Goal: Information Seeking & Learning: Check status

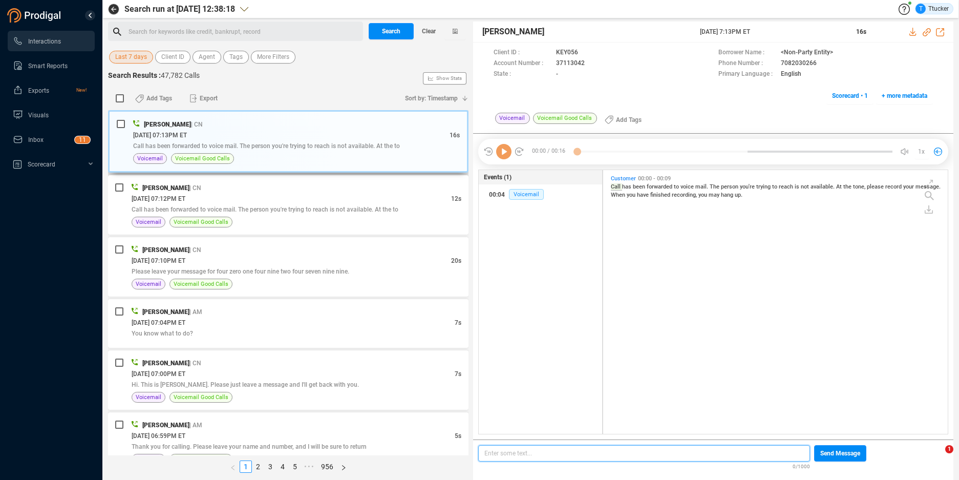
scroll to position [3, 6]
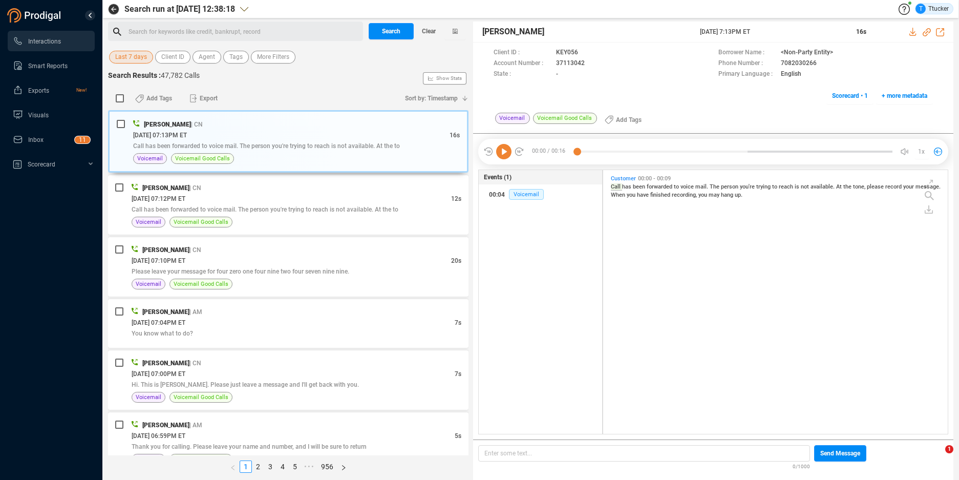
click at [138, 54] on span "Last 7 days" at bounding box center [131, 57] width 32 height 13
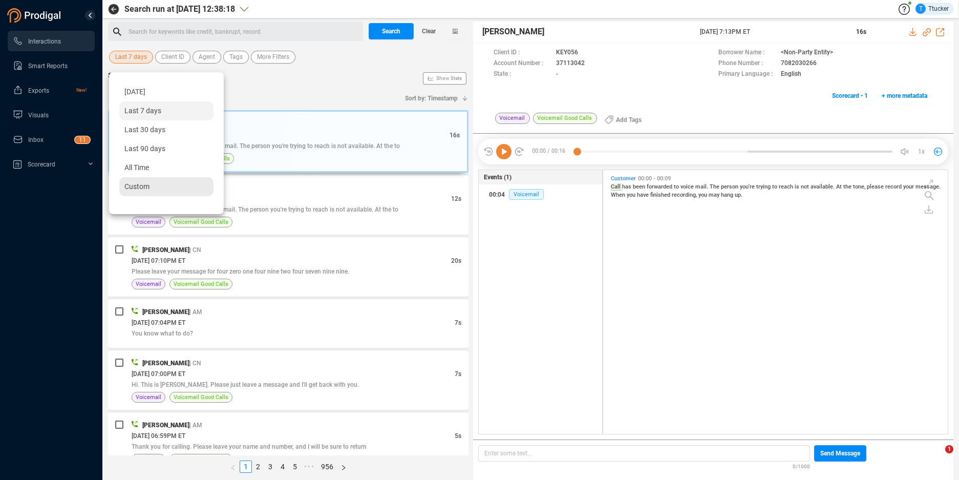
click at [152, 187] on div "Custom" at bounding box center [166, 186] width 94 height 19
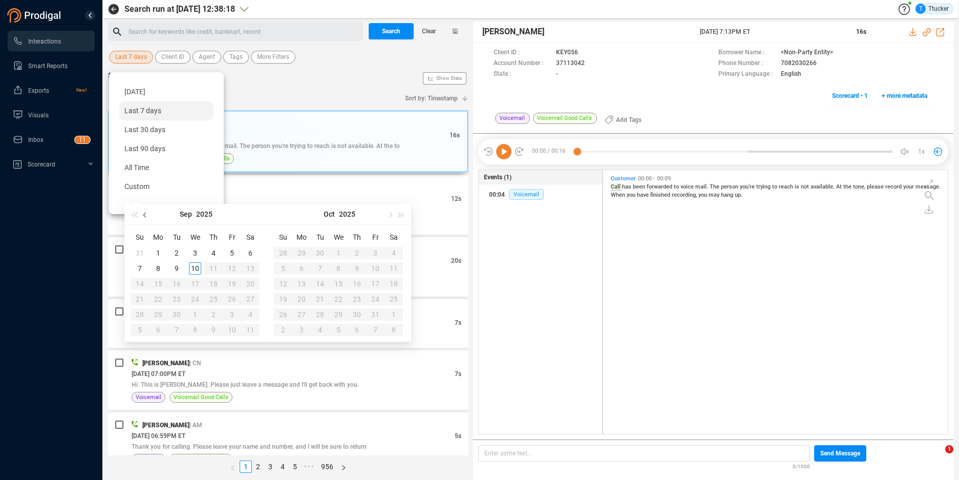
click at [148, 212] on button "button" at bounding box center [145, 214] width 11 height 20
type input "[DATE]"
click at [231, 252] on div "1" at bounding box center [232, 253] width 12 height 12
type input "[DATE]"
click at [142, 333] on div "31" at bounding box center [140, 330] width 12 height 12
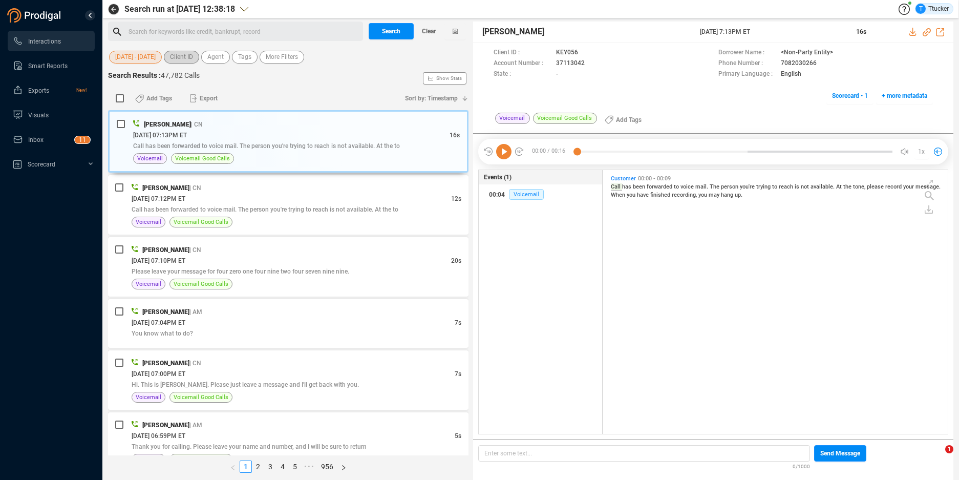
click at [178, 59] on span "Client ID" at bounding box center [181, 57] width 23 height 13
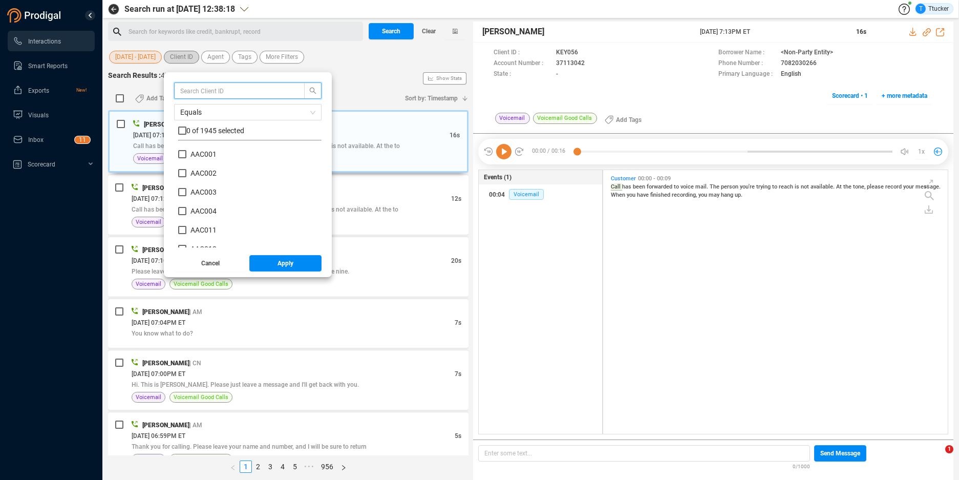
scroll to position [96, 138]
type input "nfc"
click at [218, 125] on div "nfc Equals 0 of 8 selected NFC 001 NFC 002 NFC 003 NFC 004 NFC 005 NFC 006 NFC …" at bounding box center [247, 164] width 147 height 165
click at [218, 129] on span "0 of 8 selected" at bounding box center [209, 130] width 46 height 8
click at [226, 126] on span "0 of 8 selected" at bounding box center [209, 130] width 46 height 8
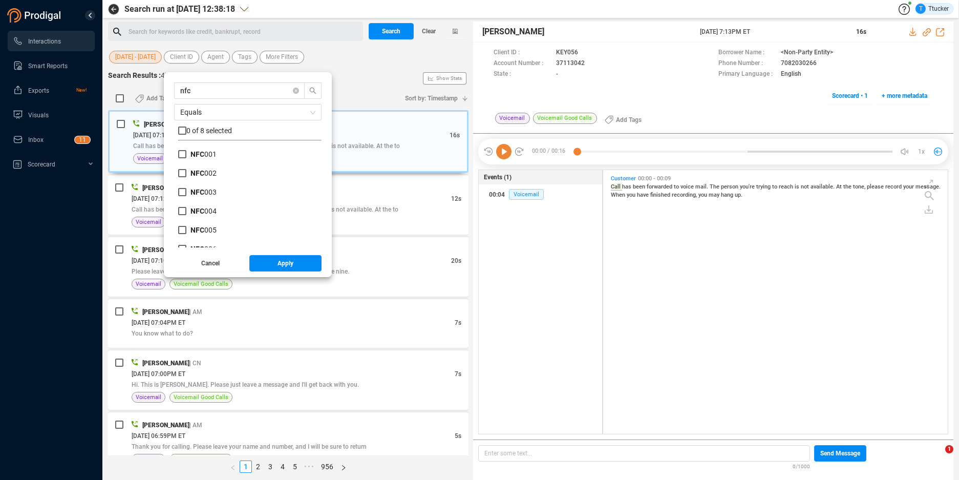
click at [227, 136] on div "0 of 8 selected" at bounding box center [249, 132] width 143 height 15
click at [228, 130] on span "0 of 8 selected" at bounding box center [209, 130] width 46 height 8
click at [186, 130] on input "checkbox" at bounding box center [182, 130] width 8 height 8
checkbox input "true"
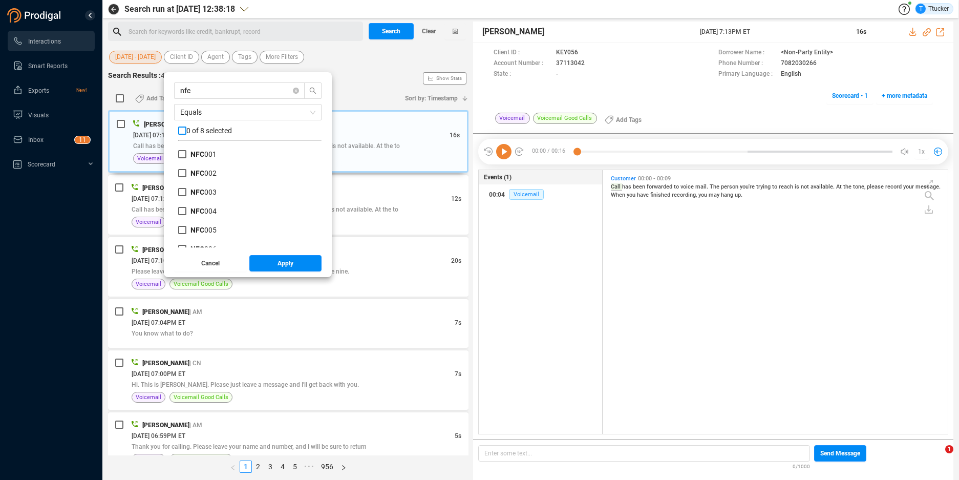
checkbox input "true"
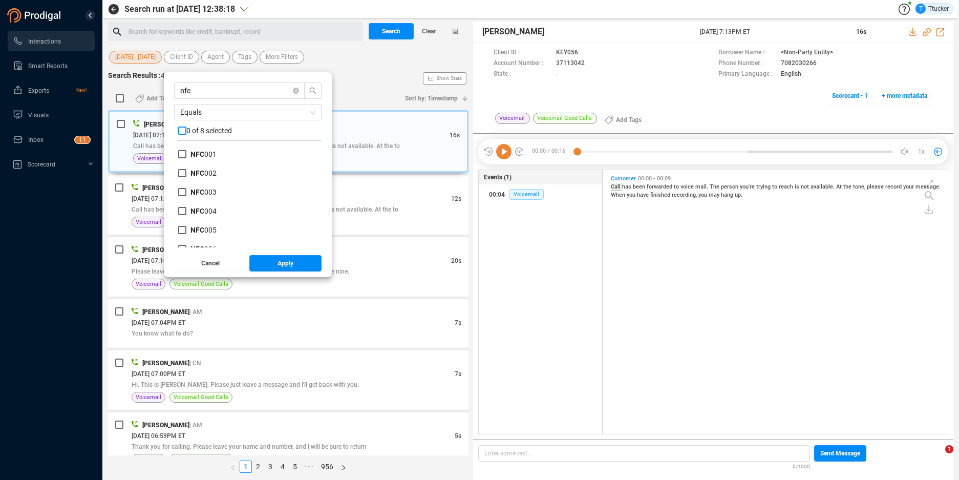
checkbox input "true"
click at [269, 266] on button "Apply" at bounding box center [285, 263] width 73 height 16
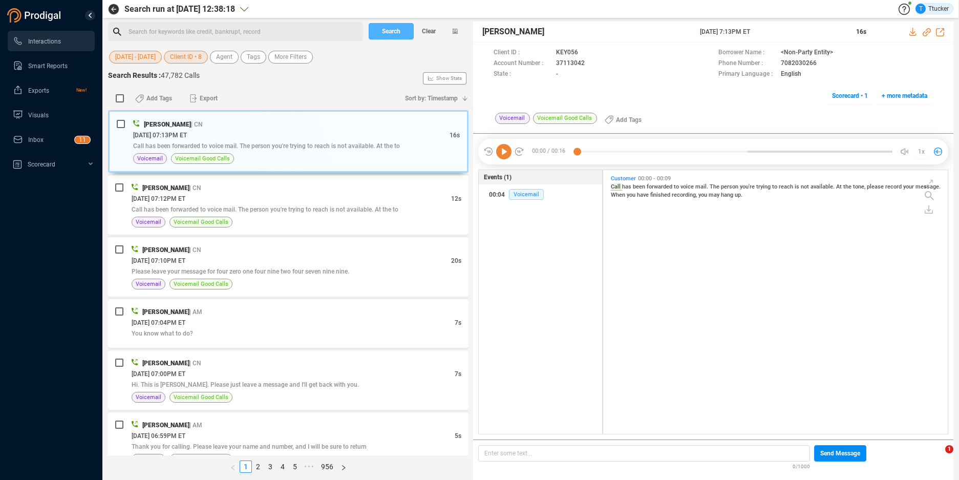
click at [404, 31] on button "Search" at bounding box center [391, 31] width 45 height 16
click at [300, 48] on div "[DATE] - [DATE] Client ID • 8 Agent Tags More Filters" at bounding box center [288, 55] width 361 height 19
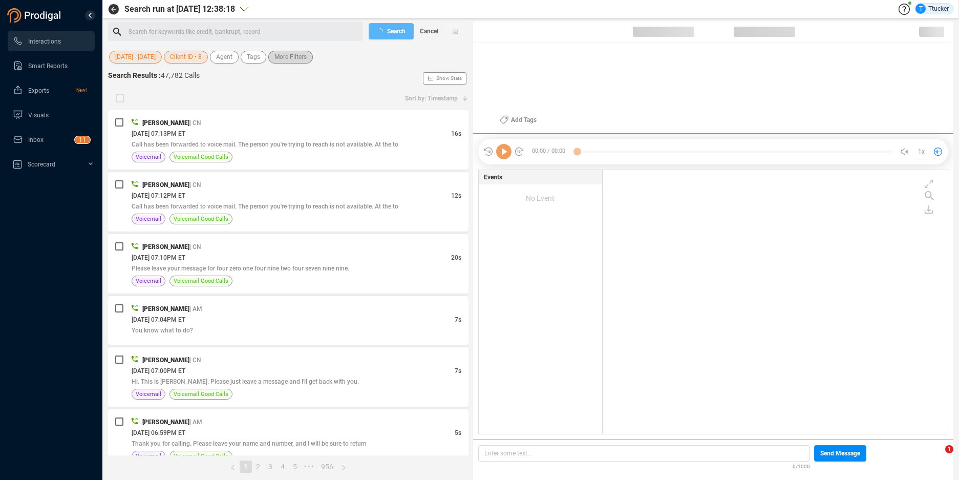
scroll to position [261, 339]
click at [250, 59] on span "Tags" at bounding box center [253, 57] width 13 height 13
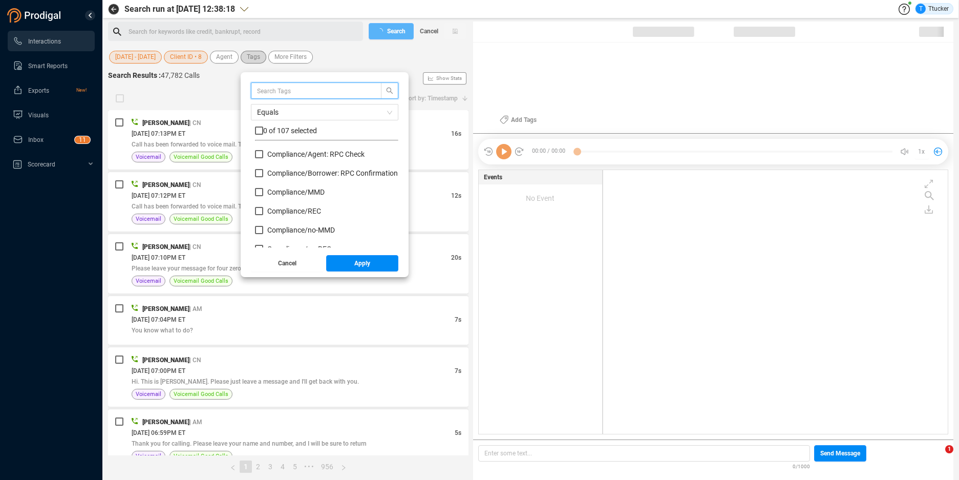
scroll to position [96, 138]
click at [295, 170] on span "Compliance/ Borrower: RPC Confirmation" at bounding box center [332, 173] width 131 height 8
click at [263, 170] on input "Compliance/ Borrower: RPC Confirmation" at bounding box center [259, 173] width 8 height 8
checkbox input "true"
click at [365, 265] on span "Apply" at bounding box center [362, 263] width 16 height 16
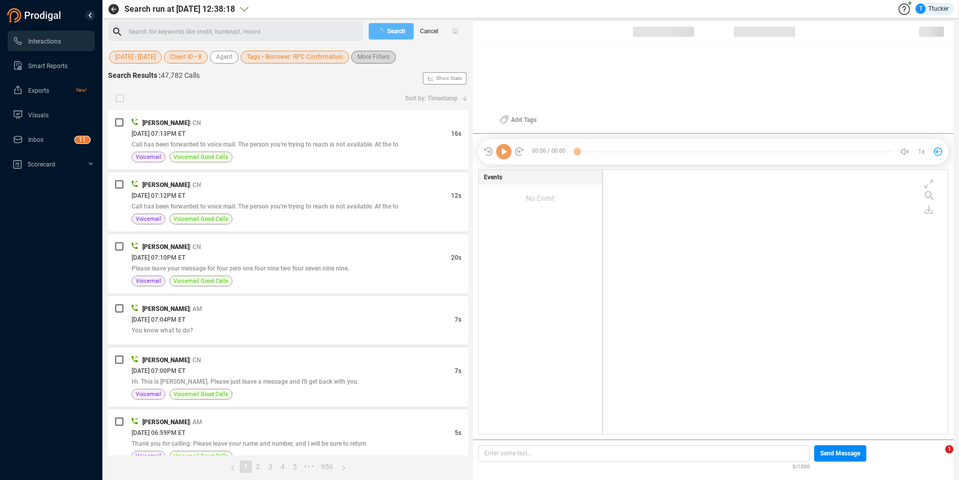
click at [360, 54] on span "More Filters" at bounding box center [373, 57] width 32 height 13
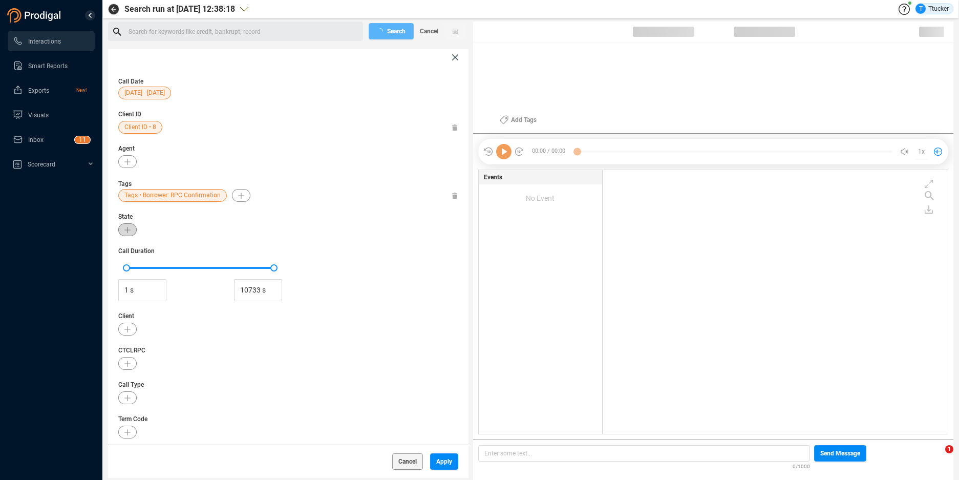
click at [126, 229] on icon "button" at bounding box center [127, 230] width 6 height 6
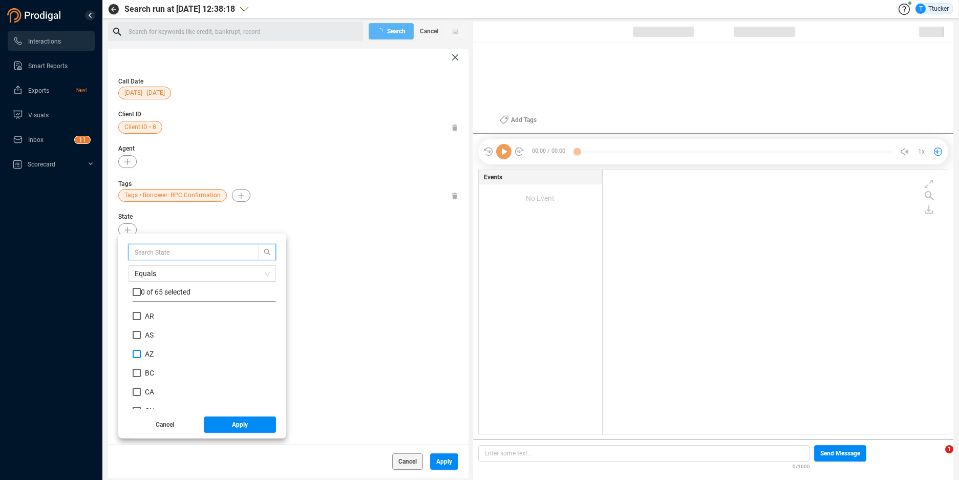
scroll to position [125, 0]
click at [148, 361] on span "CA" at bounding box center [149, 360] width 9 height 8
click at [141, 361] on input "CA" at bounding box center [137, 360] width 8 height 8
checkbox input "true"
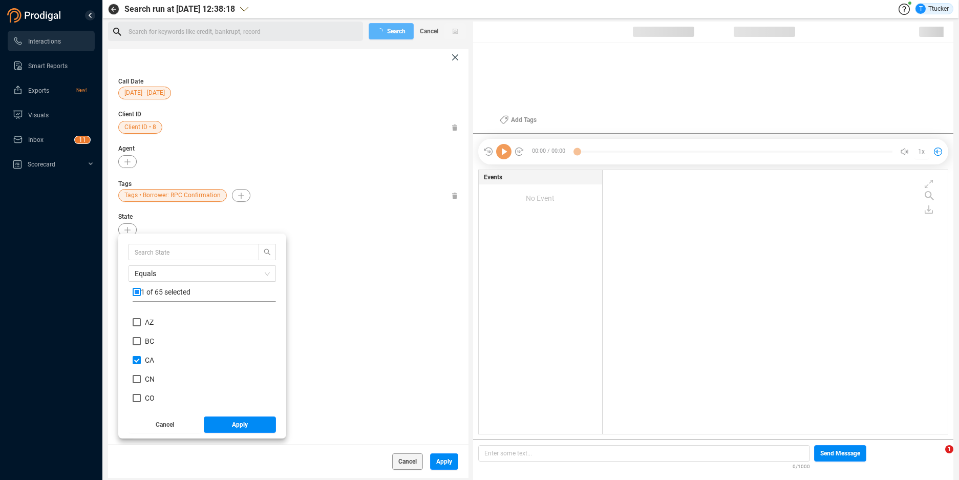
click at [221, 436] on div "Equals 1 of 65 selected AR AS AZ BC CA CN CO CT DC DE FL FM [GEOGRAPHIC_DATA] G…" at bounding box center [202, 336] width 168 height 205
click at [230, 423] on button "Apply" at bounding box center [240, 424] width 73 height 16
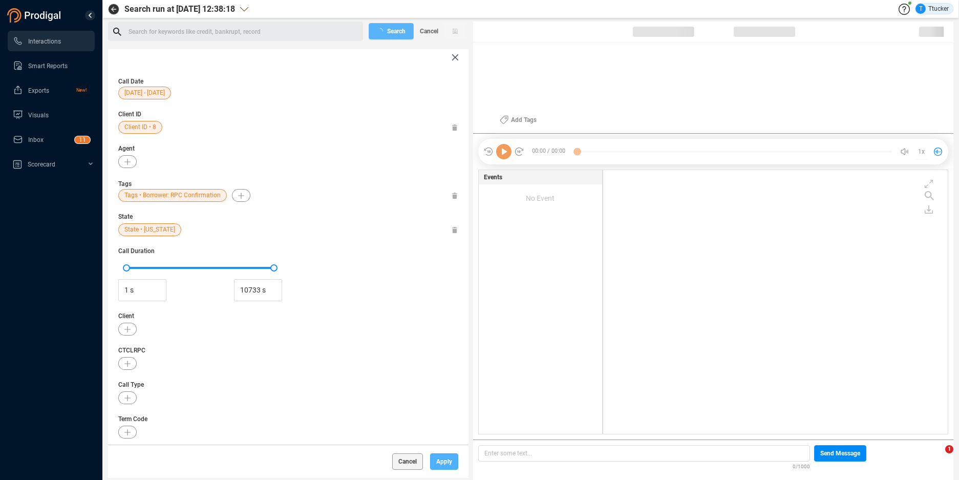
click at [447, 457] on span "Apply" at bounding box center [444, 461] width 16 height 16
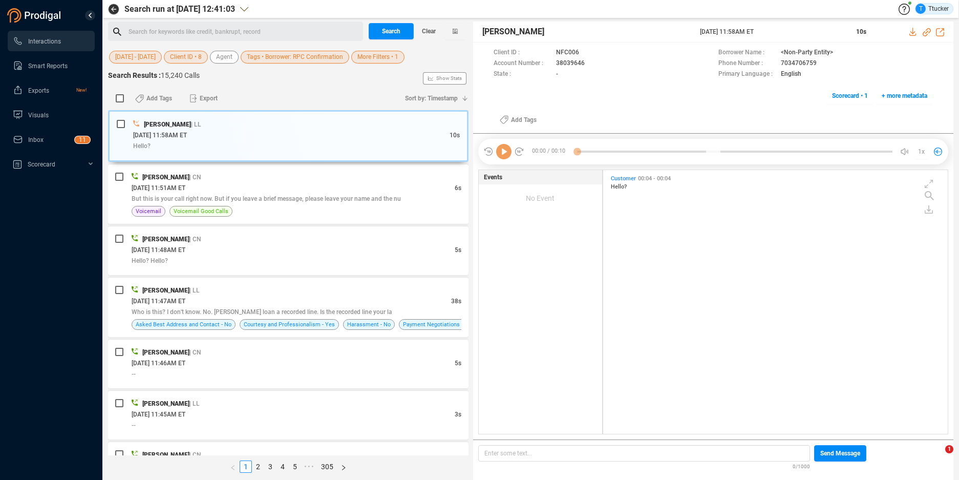
scroll to position [261, 339]
click at [366, 52] on span "More Filters • 1" at bounding box center [377, 57] width 41 height 13
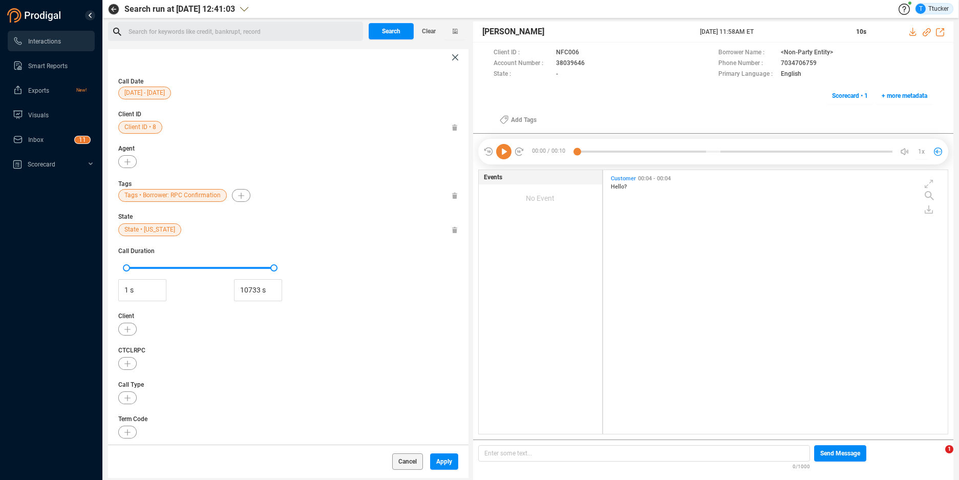
click at [139, 230] on span "State • [US_STATE]" at bounding box center [149, 229] width 51 height 13
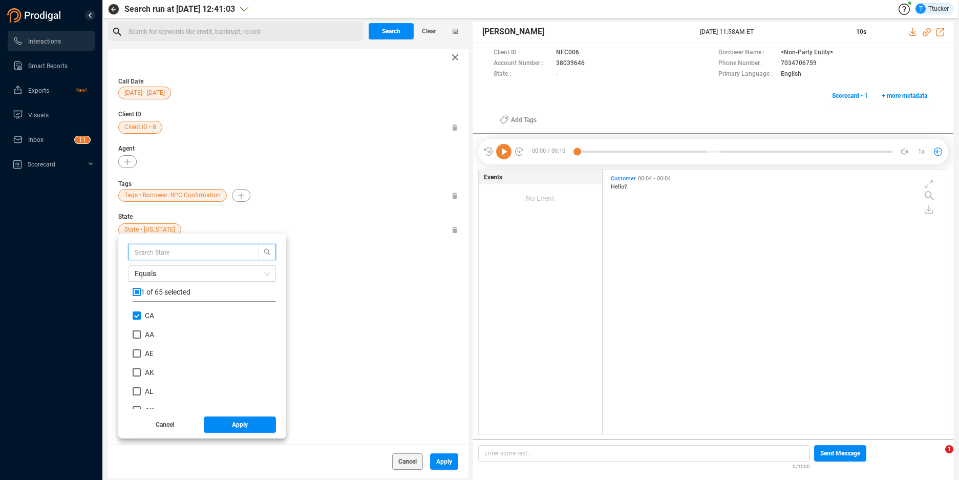
scroll to position [96, 138]
click at [148, 316] on span "CA" at bounding box center [149, 315] width 9 height 8
click at [141, 316] on input "CA" at bounding box center [137, 315] width 8 height 8
checkbox input "false"
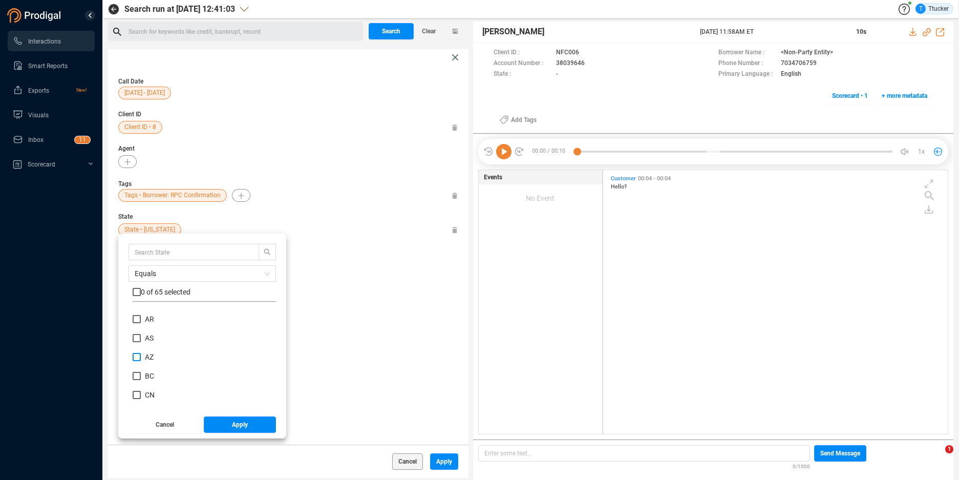
click at [149, 358] on span "AZ" at bounding box center [149, 357] width 9 height 8
click at [141, 358] on input "AZ" at bounding box center [137, 357] width 8 height 8
checkbox input "true"
click at [226, 419] on button "Apply" at bounding box center [240, 424] width 73 height 16
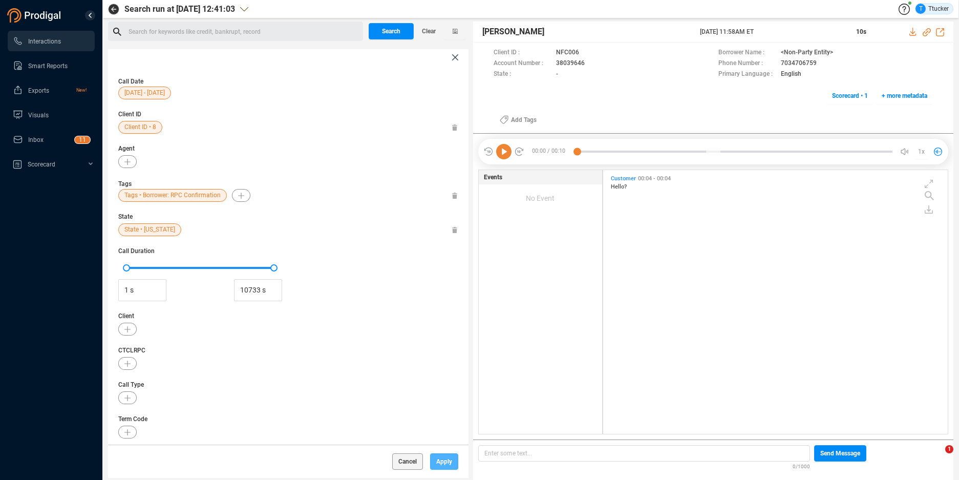
click at [449, 464] on span "Apply" at bounding box center [444, 461] width 16 height 16
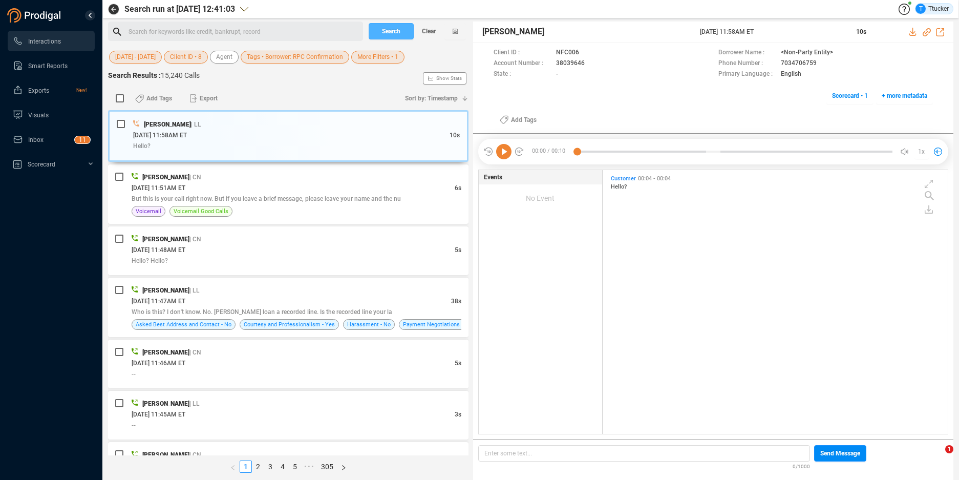
click at [392, 28] on span "Search" at bounding box center [391, 31] width 18 height 16
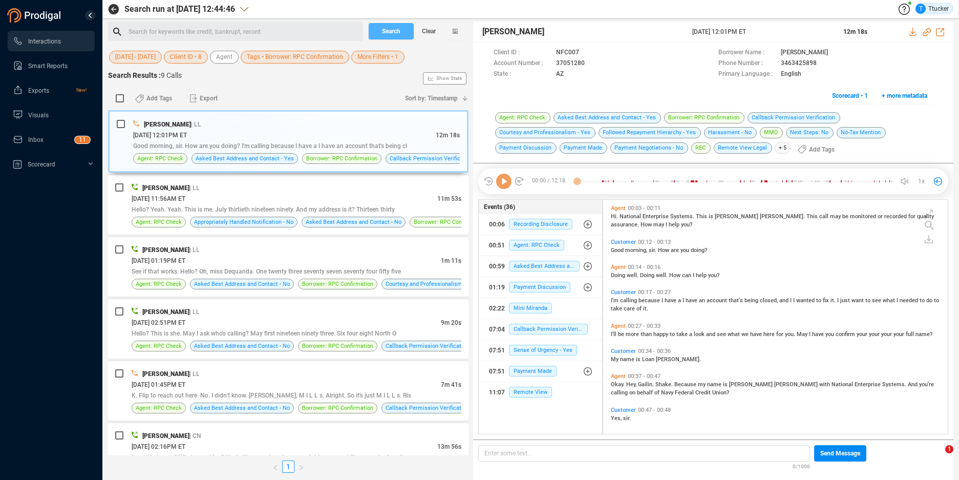
scroll to position [231, 339]
click at [670, 478] on html "Interactions Smart Reports Exports New! Visuals Inbox 0 1 2 3 4 5 6 7 8 9 0 1 2…" at bounding box center [479, 240] width 959 height 480
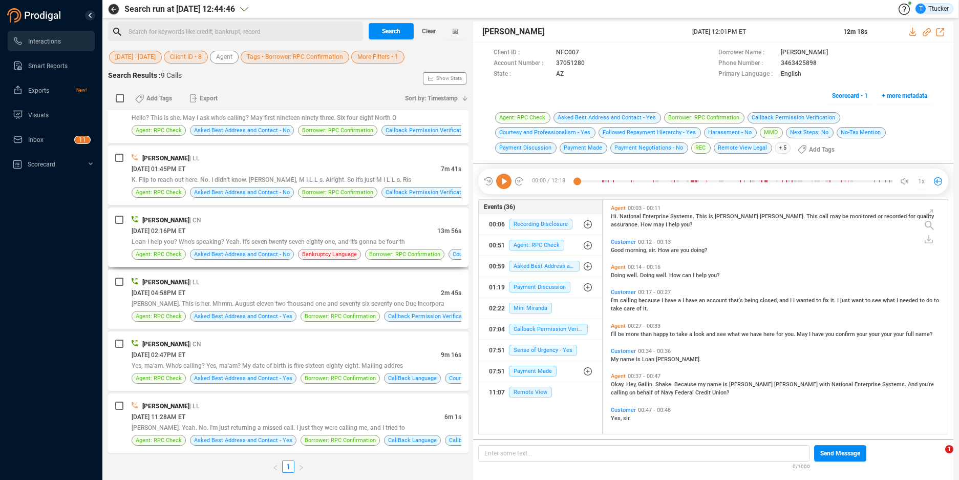
click at [301, 217] on div "[PERSON_NAME] | CN" at bounding box center [297, 220] width 330 height 11
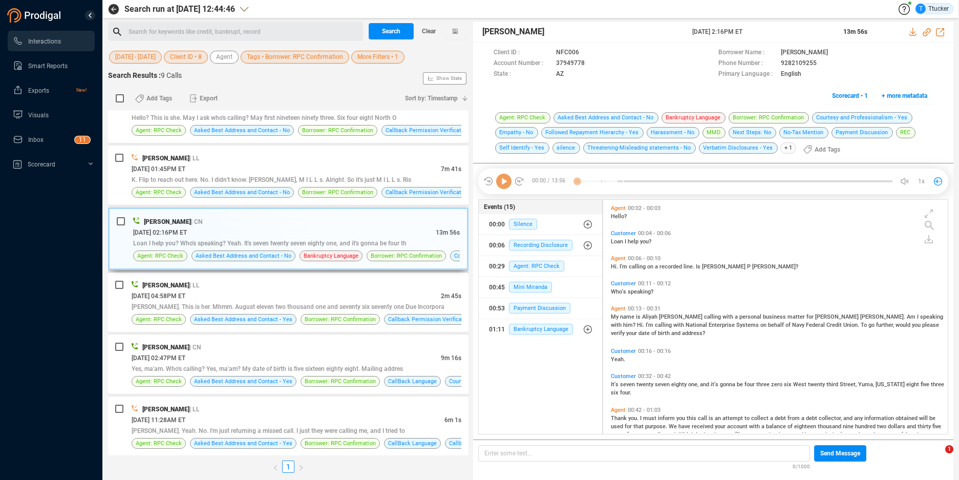
scroll to position [231, 339]
click at [593, 62] on icon at bounding box center [593, 64] width 8 height 8
click at [392, 57] on span "More Filters • 1" at bounding box center [377, 57] width 41 height 13
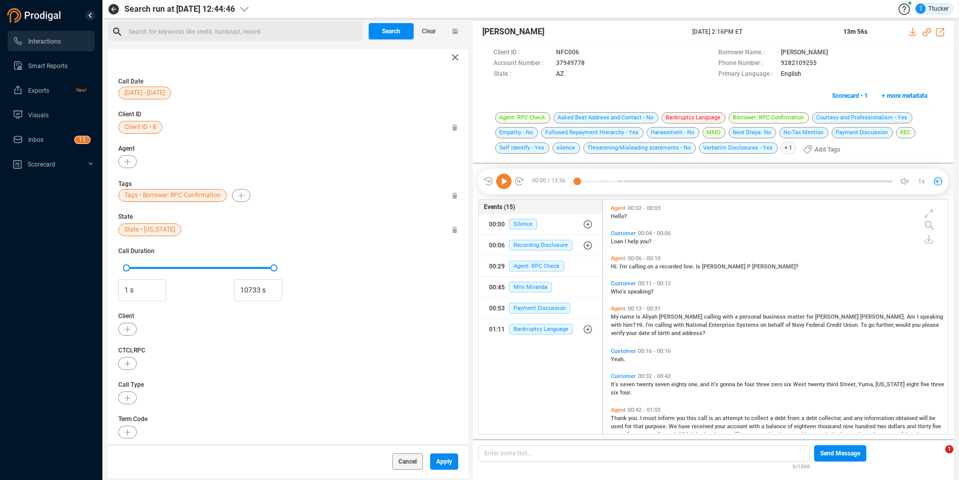
click at [131, 234] on span "State • [US_STATE]" at bounding box center [149, 229] width 51 height 13
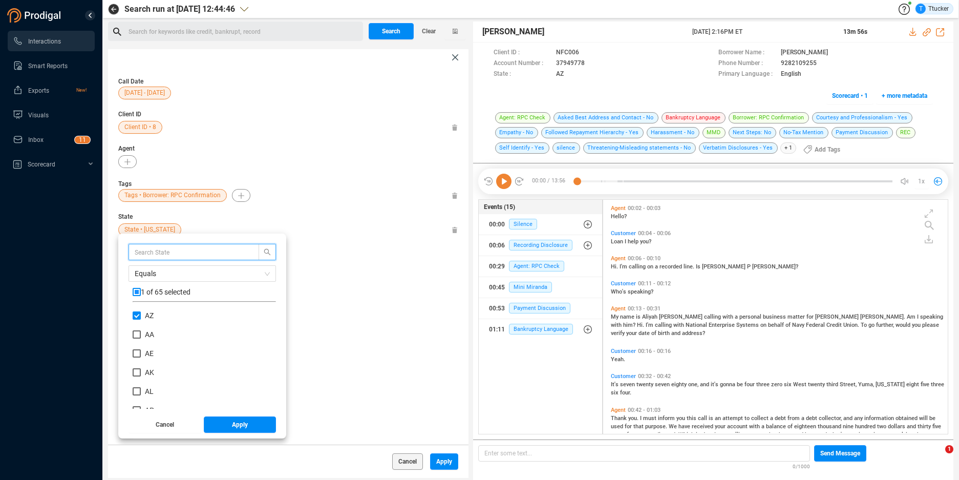
scroll to position [96, 138]
click at [139, 316] on input "AZ" at bounding box center [137, 315] width 8 height 8
checkbox input "false"
click at [147, 378] on span "CA" at bounding box center [149, 376] width 9 height 8
click at [141, 378] on input "CA" at bounding box center [137, 376] width 8 height 8
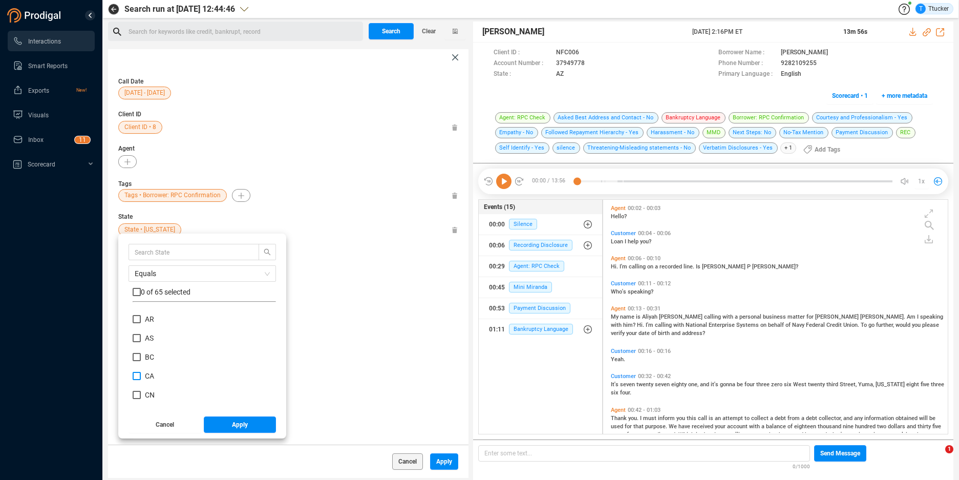
checkbox input "true"
click at [239, 419] on span "Apply" at bounding box center [240, 424] width 16 height 16
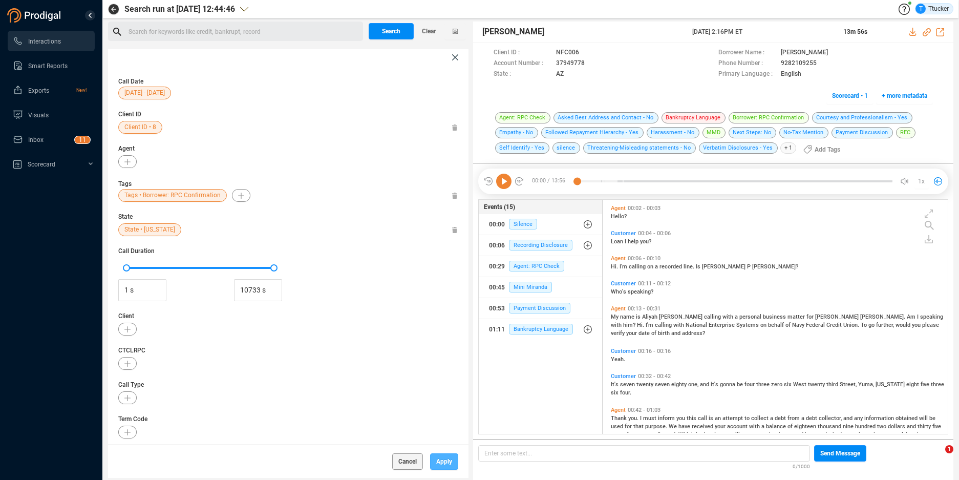
click at [446, 461] on span "Apply" at bounding box center [444, 461] width 16 height 16
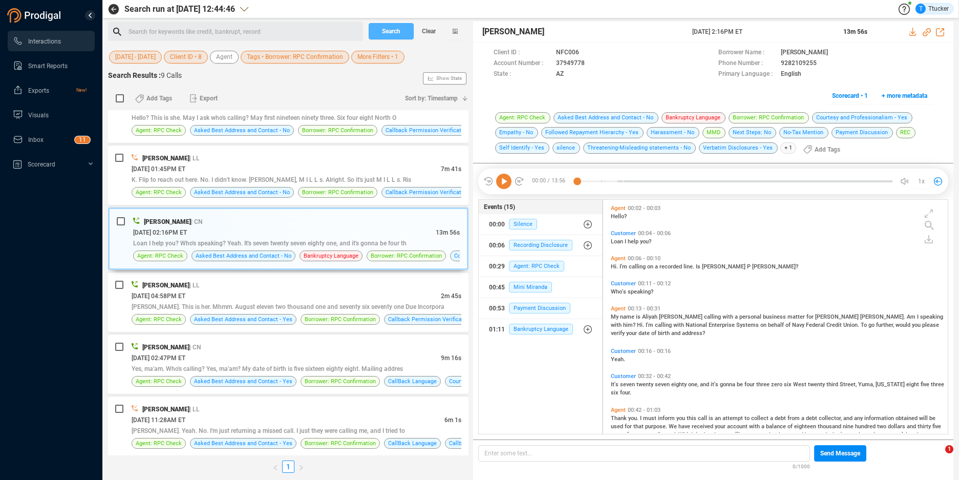
click at [396, 35] on span "Search" at bounding box center [391, 31] width 18 height 16
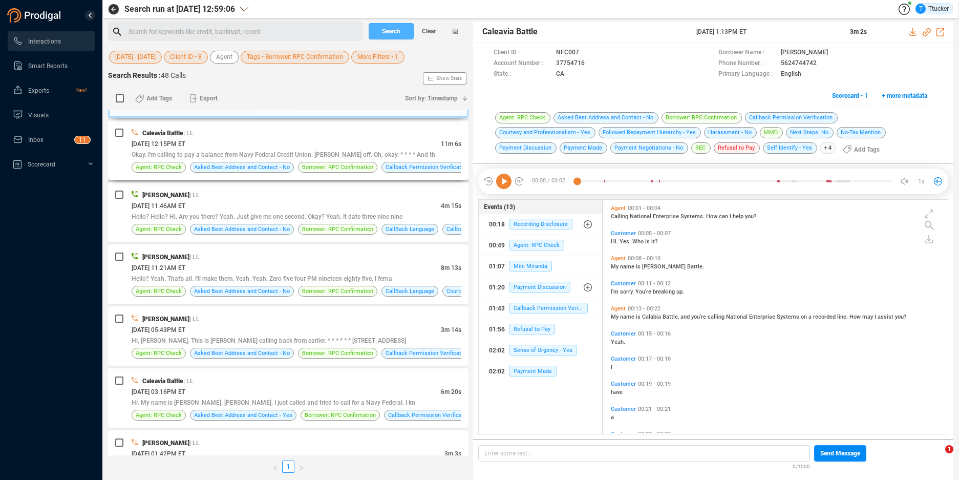
scroll to position [0, 0]
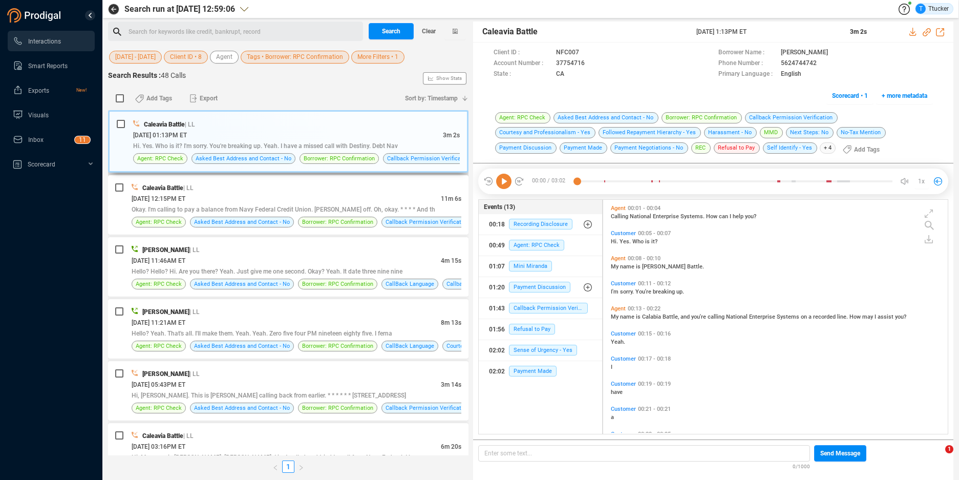
click at [342, 130] on div "[DATE] 01:13PM ET" at bounding box center [288, 135] width 310 height 11
click at [591, 62] on icon at bounding box center [593, 64] width 8 height 8
click at [593, 66] on icon at bounding box center [593, 64] width 8 height 8
click at [303, 88] on div "Add Tags Export" at bounding box center [262, 99] width 272 height 22
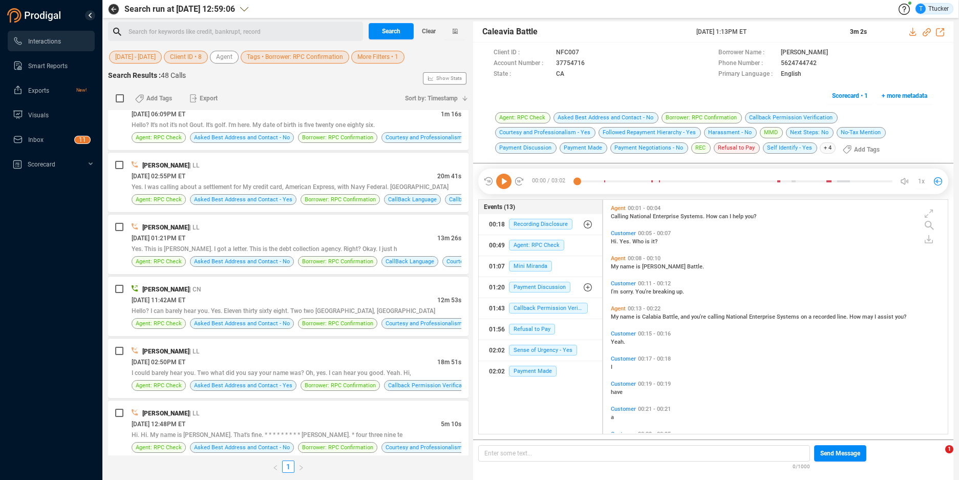
scroll to position [994, 0]
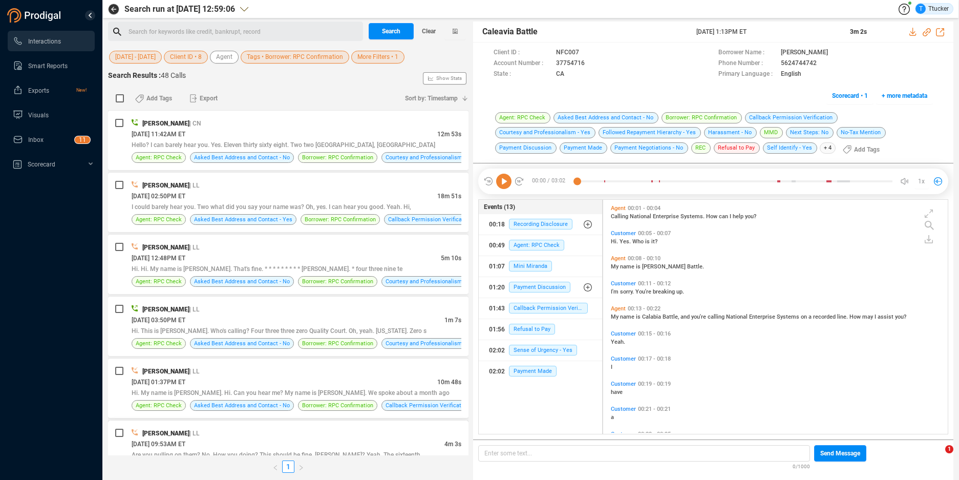
click at [283, 429] on div "[PERSON_NAME] | LL" at bounding box center [297, 433] width 330 height 11
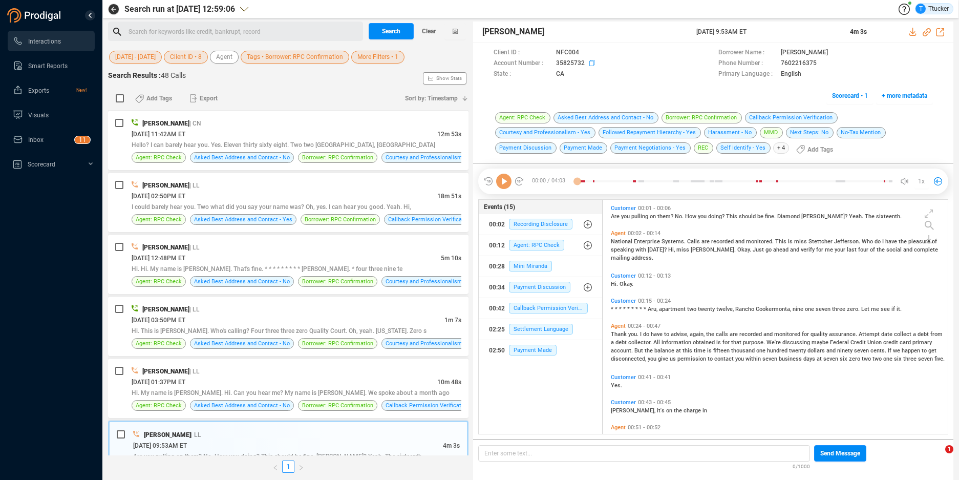
scroll to position [231, 339]
click at [587, 65] on span at bounding box center [647, 63] width 121 height 11
click at [591, 65] on icon at bounding box center [593, 64] width 8 height 8
click at [371, 58] on span "More Filters • 1" at bounding box center [377, 57] width 41 height 13
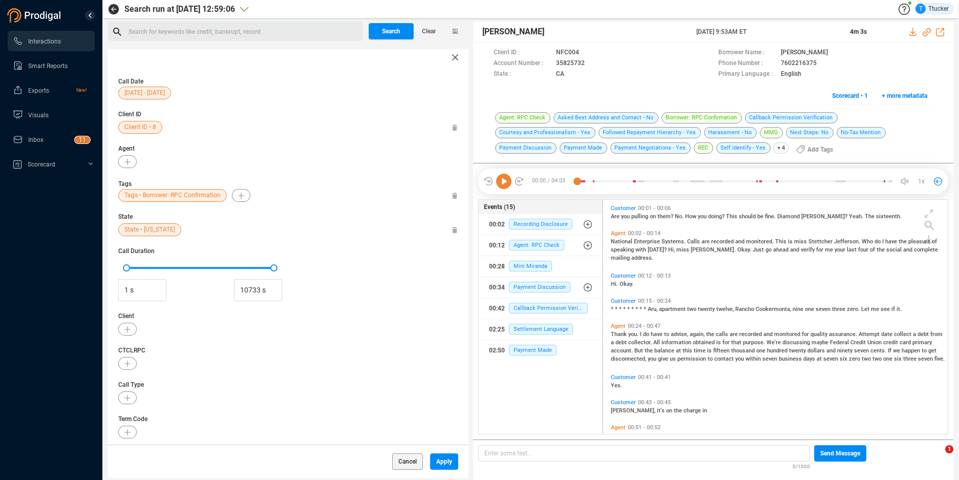
click at [136, 225] on span "State • [US_STATE]" at bounding box center [149, 229] width 51 height 13
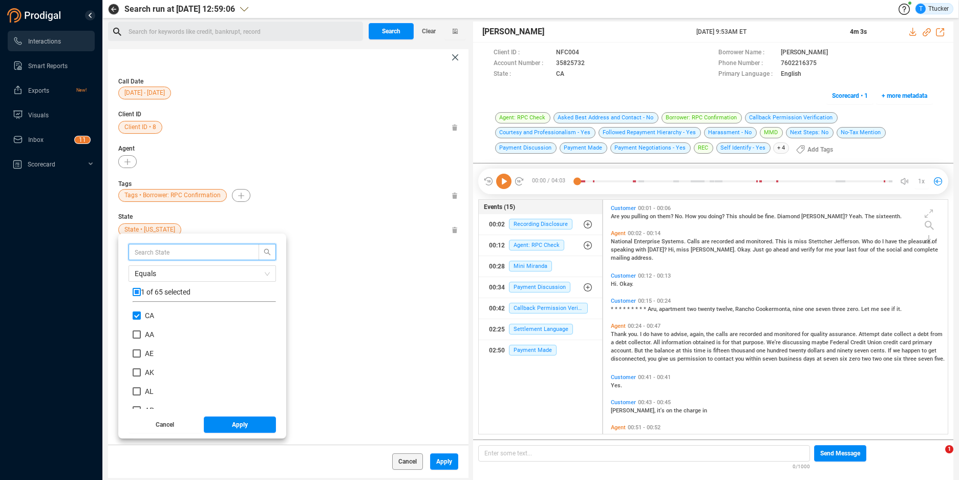
scroll to position [96, 138]
click at [131, 313] on div "Equals 1 of 65 selected CA AA AE AK AL AP AR AS AZ BC CN CO CT DC DE FL" at bounding box center [202, 326] width 147 height 165
click at [134, 313] on input "CA" at bounding box center [137, 315] width 8 height 8
checkbox input "false"
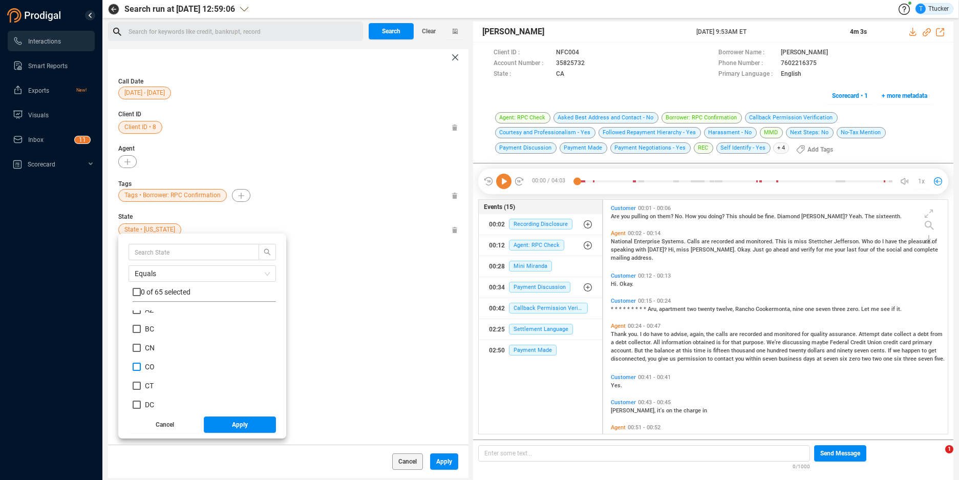
click at [142, 363] on span "CO" at bounding box center [150, 367] width 18 height 8
click at [141, 363] on input "CO" at bounding box center [137, 367] width 8 height 8
checkbox input "true"
click at [225, 424] on button "Apply" at bounding box center [240, 424] width 73 height 16
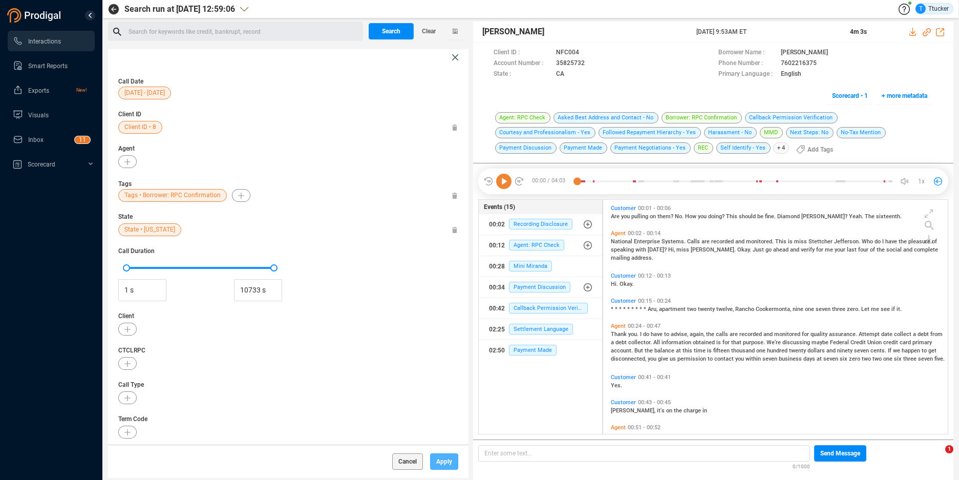
drag, startPoint x: 448, startPoint y: 465, endPoint x: 403, endPoint y: 161, distance: 307.1
click at [448, 464] on span "Apply" at bounding box center [444, 461] width 16 height 16
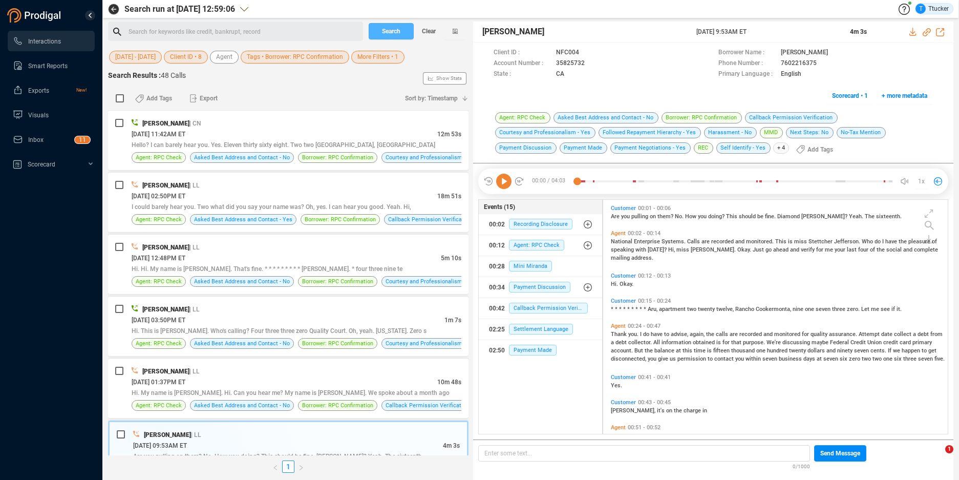
click at [398, 35] on span "Search" at bounding box center [391, 31] width 18 height 16
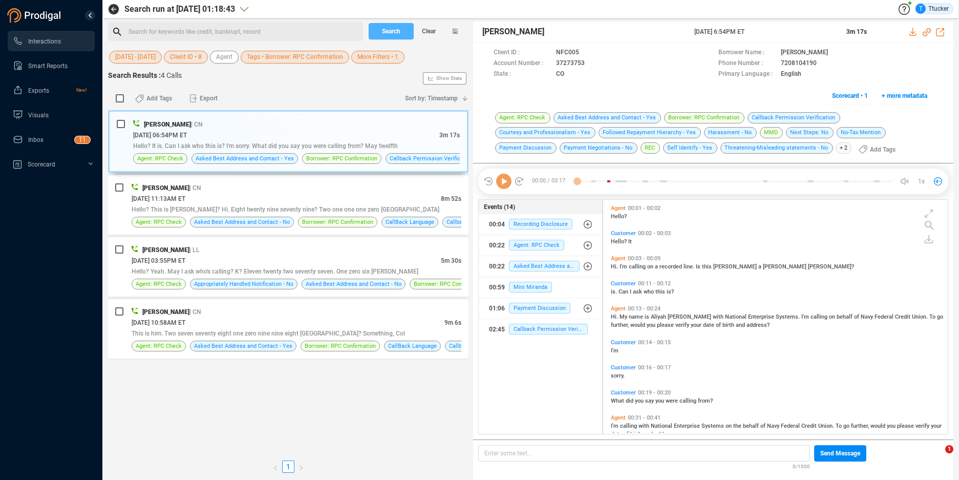
scroll to position [231, 339]
click at [358, 128] on div "[PERSON_NAME] | CN" at bounding box center [296, 124] width 327 height 11
click at [593, 65] on icon at bounding box center [593, 64] width 8 height 8
click at [755, 294] on div "is. Can I ask who this is?" at bounding box center [778, 291] width 334 height 8
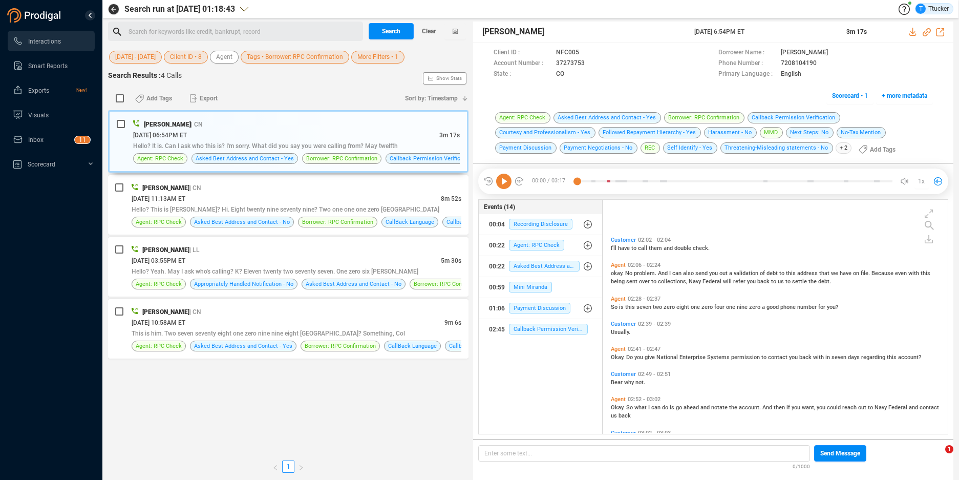
scroll to position [479, 0]
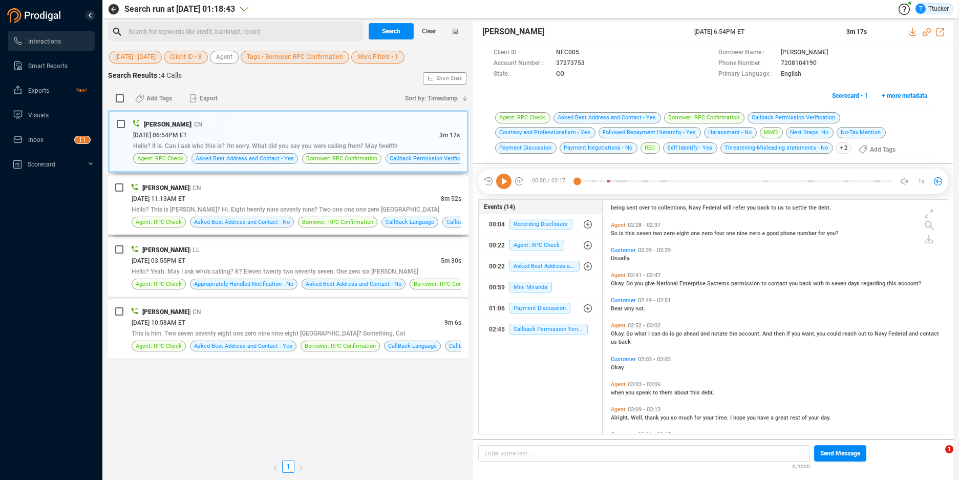
click at [377, 183] on div "[PERSON_NAME] | CN" at bounding box center [297, 187] width 330 height 11
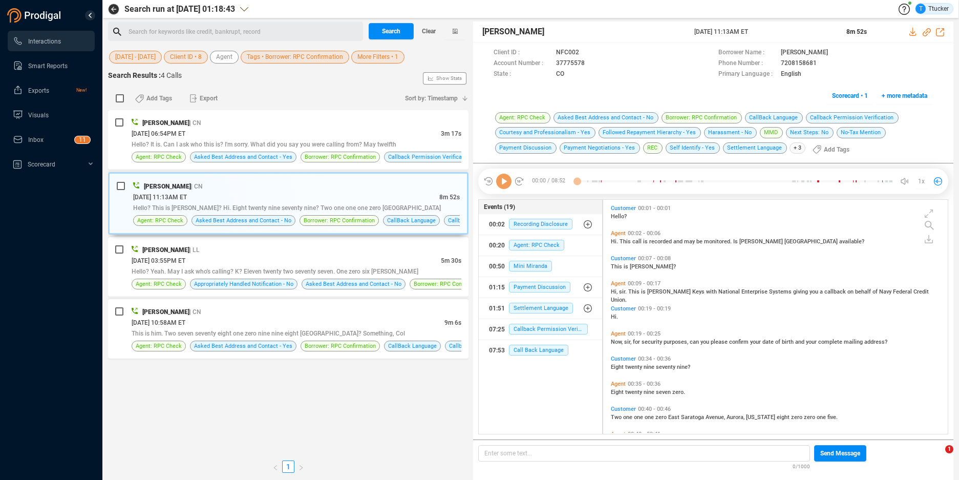
scroll to position [231, 339]
click at [589, 64] on icon at bounding box center [593, 64] width 8 height 8
click at [380, 53] on span "More Filters • 1" at bounding box center [377, 57] width 41 height 13
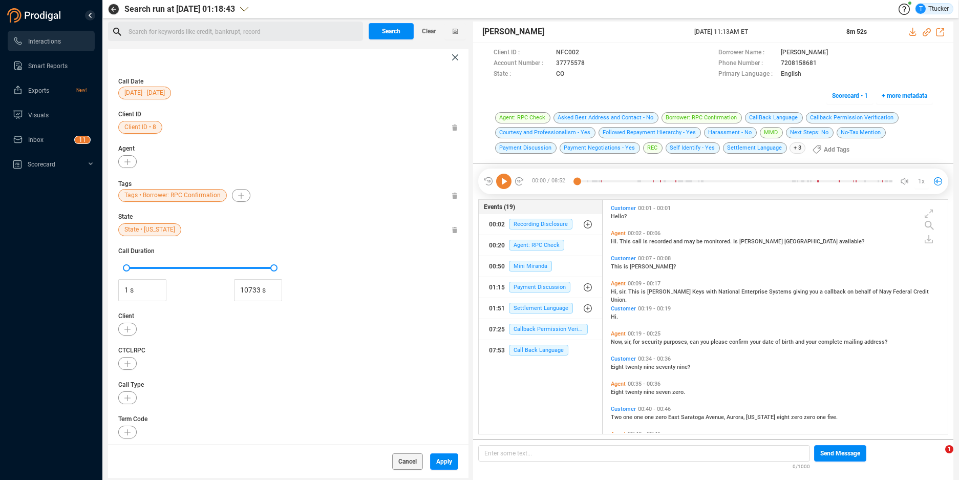
click at [138, 229] on span "State • [US_STATE]" at bounding box center [149, 229] width 51 height 13
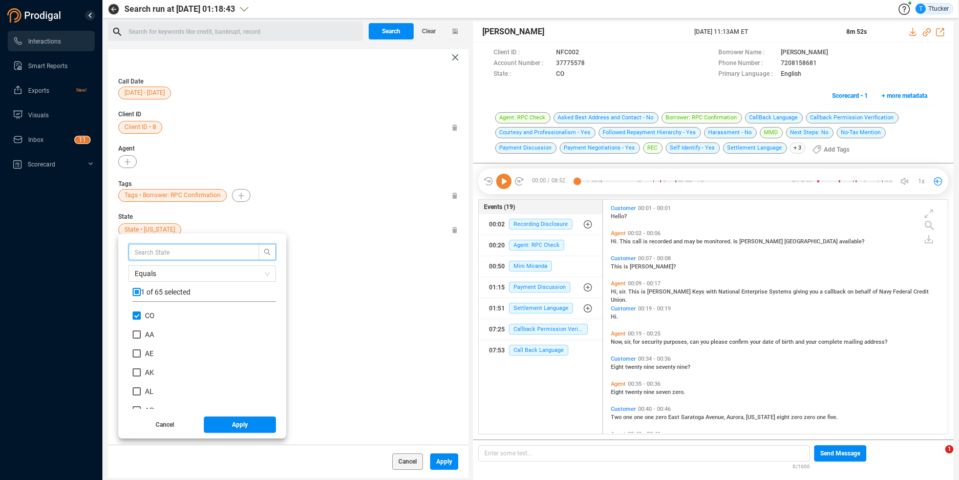
scroll to position [96, 138]
click at [140, 313] on input "CO" at bounding box center [137, 315] width 8 height 8
checkbox input "false"
click at [132, 321] on div "Equals 0 of 65 selected CA CN CT DC DE FL FM [GEOGRAPHIC_DATA] GU [GEOGRAPHIC_D…" at bounding box center [202, 326] width 147 height 165
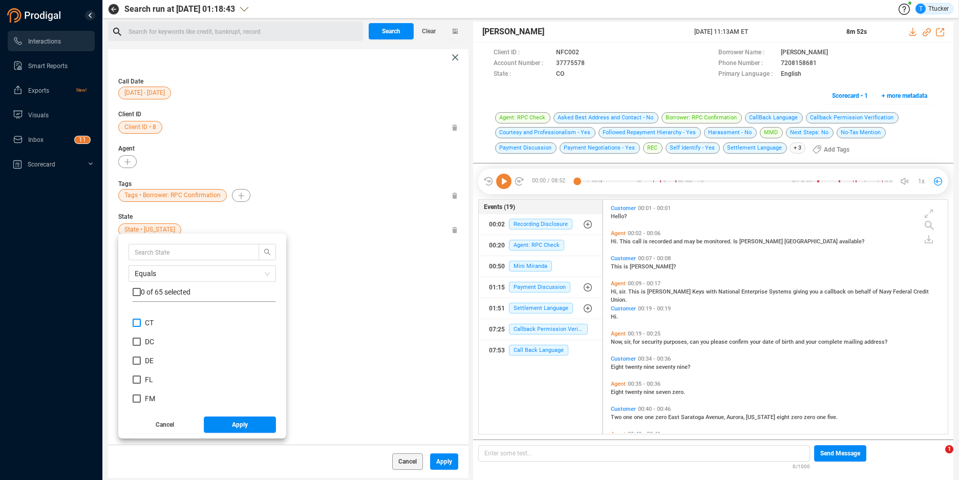
click at [137, 321] on input "CT" at bounding box center [137, 323] width 8 height 8
checkbox input "true"
click at [228, 422] on button "Apply" at bounding box center [240, 424] width 73 height 16
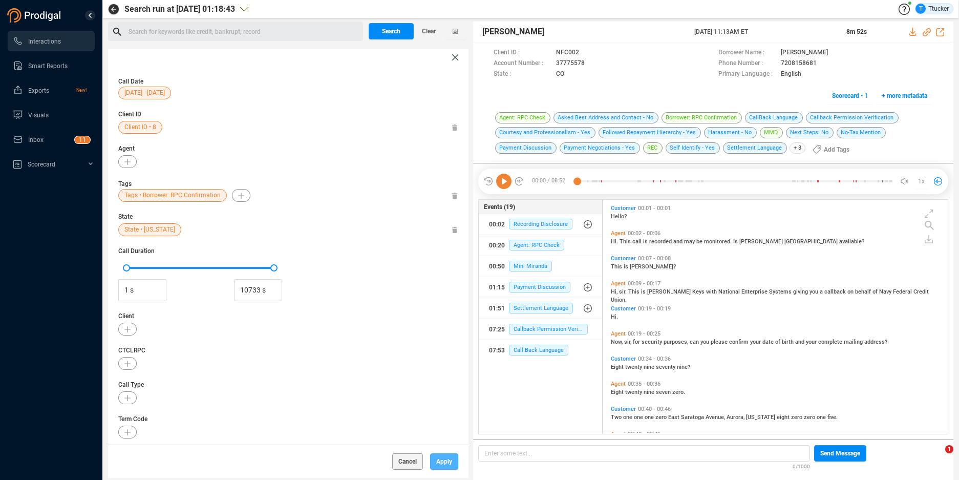
click at [444, 462] on span "Apply" at bounding box center [444, 461] width 16 height 16
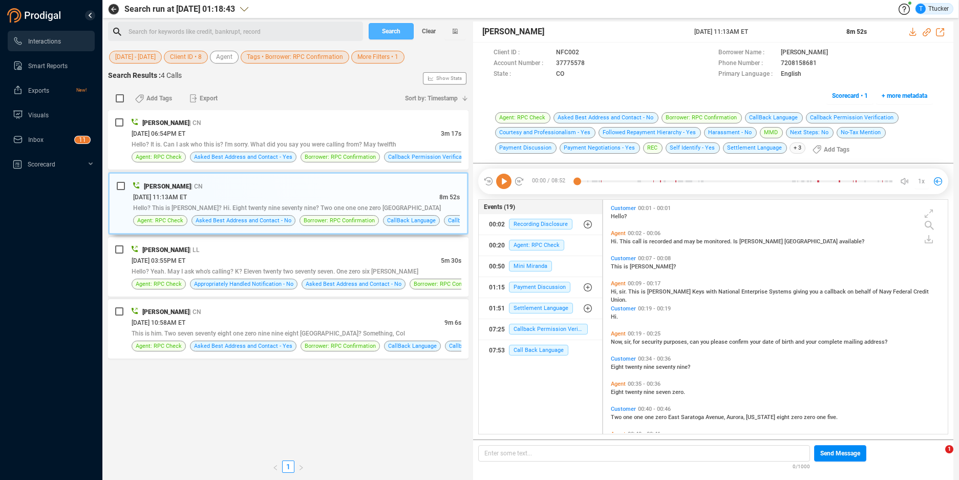
click at [392, 24] on span "Search" at bounding box center [391, 31] width 18 height 16
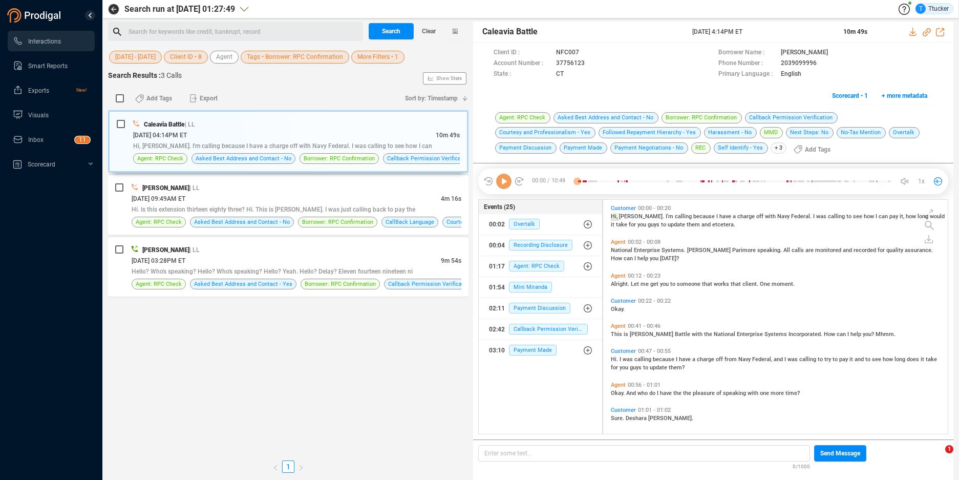
scroll to position [231, 339]
click at [360, 187] on div "[PERSON_NAME] | LL" at bounding box center [297, 187] width 330 height 11
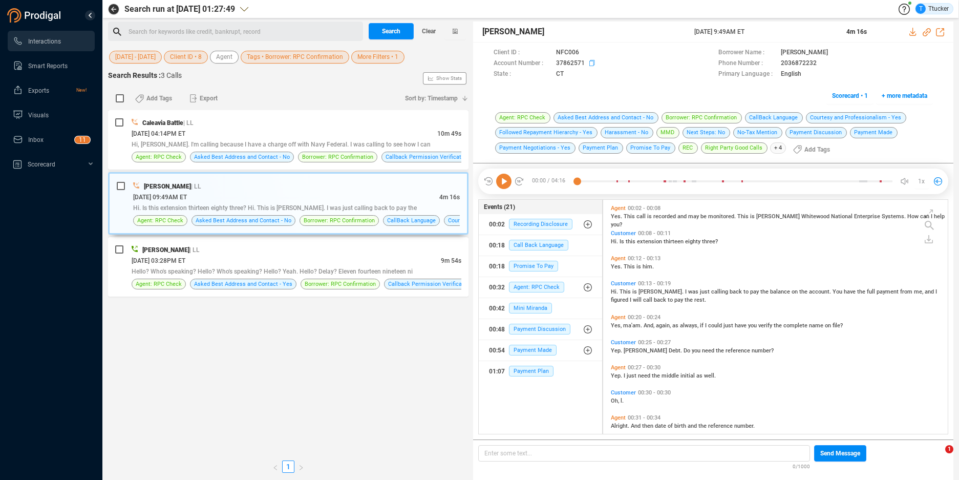
click at [589, 61] on icon at bounding box center [593, 64] width 8 height 8
click at [312, 27] on div "Search for keywords like credit, bankrupt, record ﻿" at bounding box center [244, 31] width 231 height 15
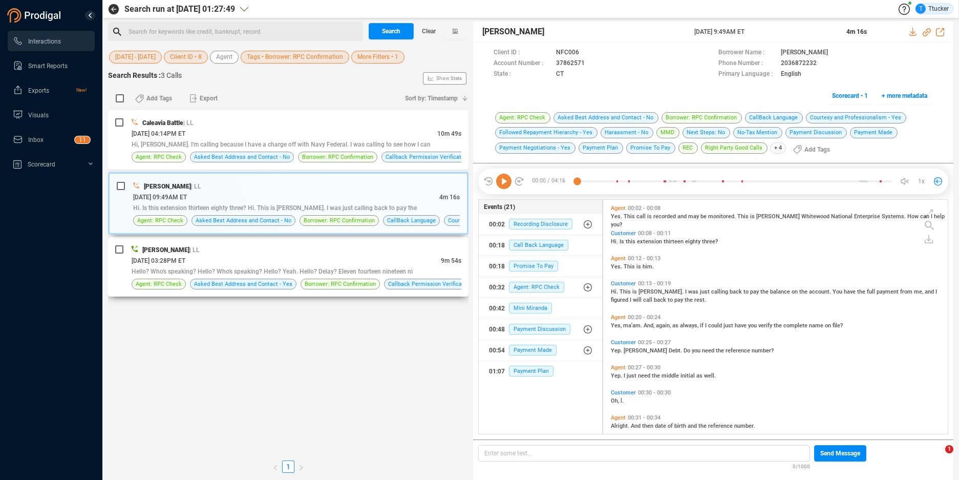
click at [335, 257] on div "[DATE] 03:28PM ET" at bounding box center [286, 260] width 309 height 11
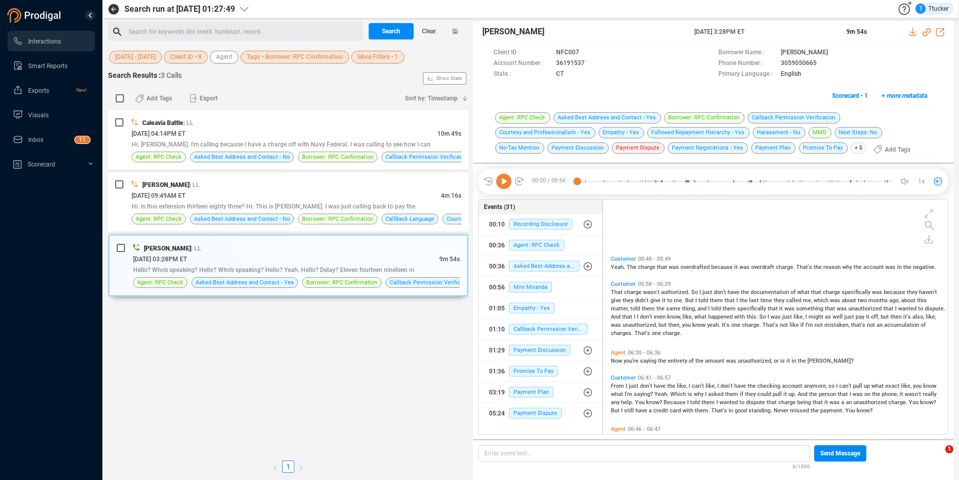
scroll to position [1364, 0]
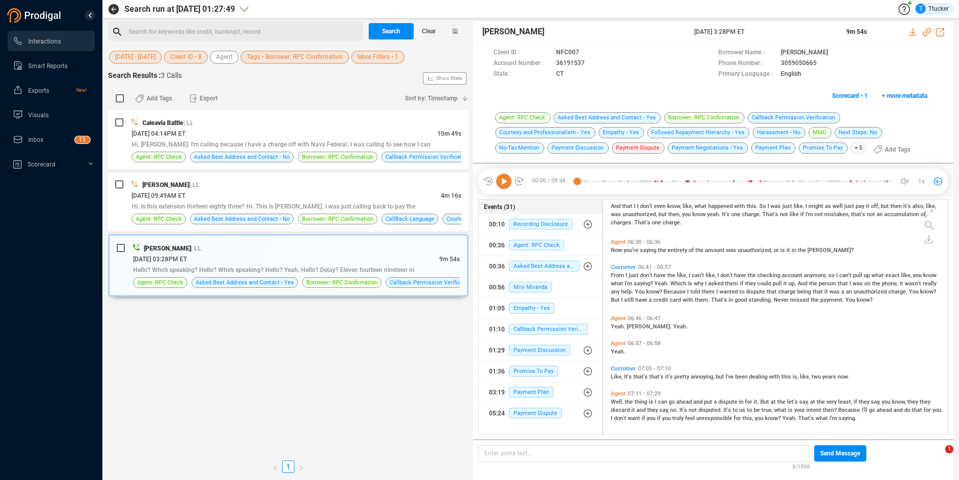
click at [318, 58] on span "Tags • Borrower: RPC Confirmation" at bounding box center [295, 57] width 96 height 13
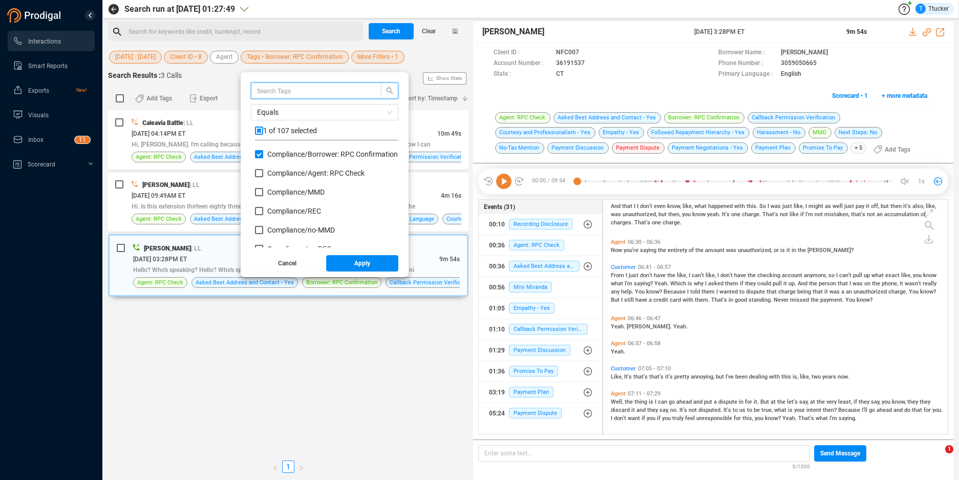
scroll to position [96, 138]
click at [287, 161] on div "Compliance/ Borrower: RPC Confirmation" at bounding box center [326, 158] width 143 height 19
click at [289, 153] on span "Compliance/ Borrower: RPC Confirmation" at bounding box center [332, 154] width 131 height 8
click at [263, 153] on input "Compliance/ Borrower: RPC Confirmation" at bounding box center [259, 154] width 8 height 8
checkbox input "false"
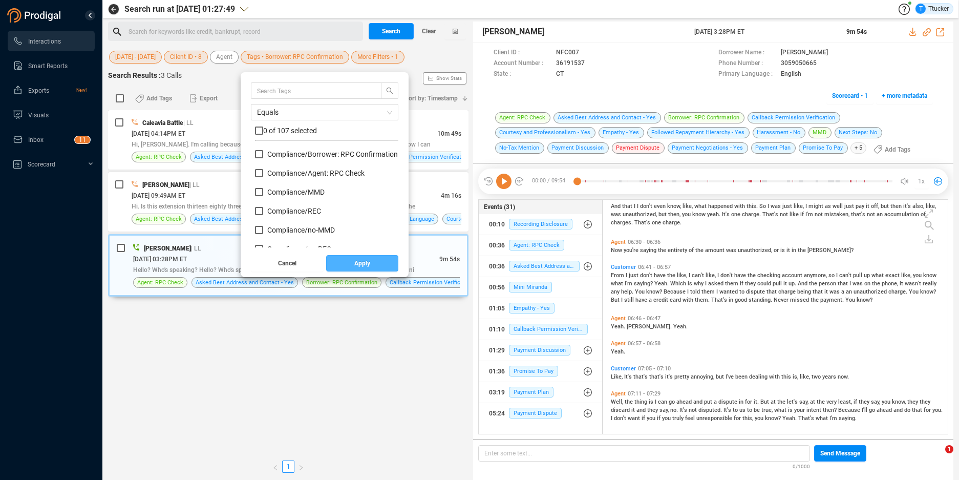
click at [373, 264] on button "Apply" at bounding box center [362, 263] width 73 height 16
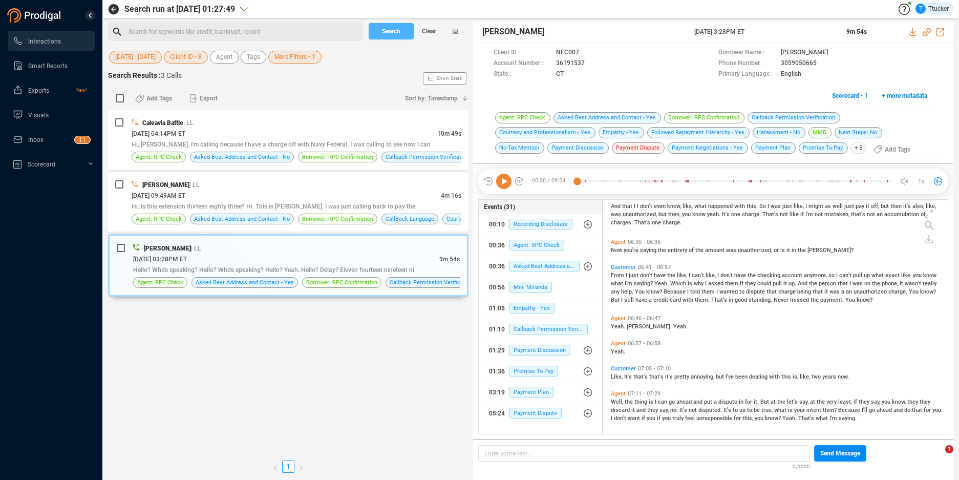
click at [389, 29] on span "Search" at bounding box center [391, 31] width 18 height 16
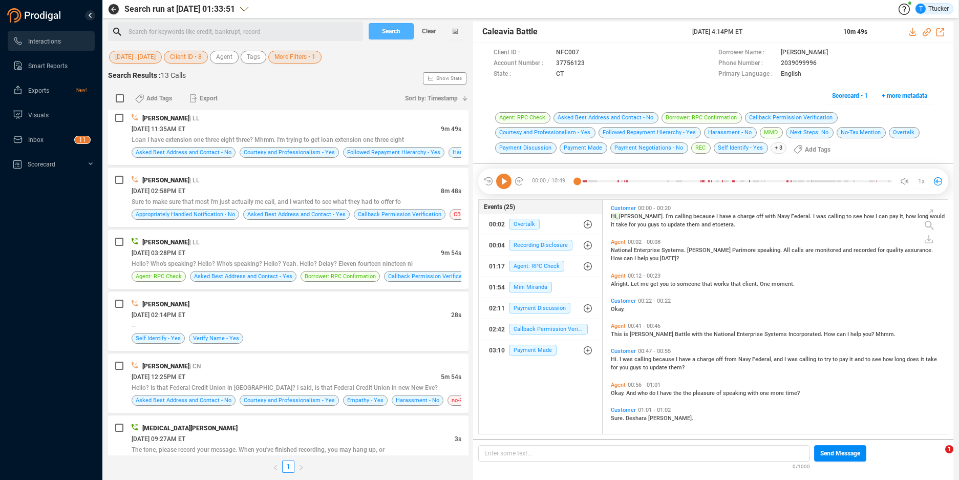
scroll to position [463, 0]
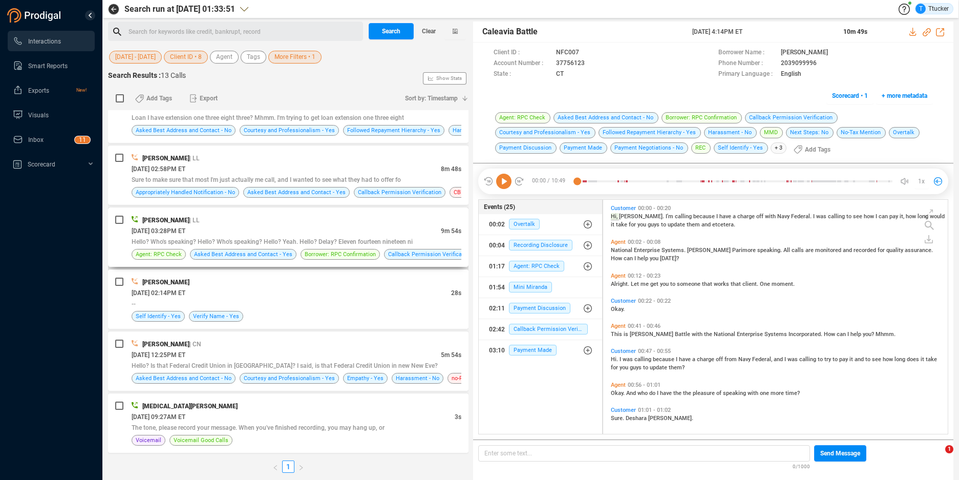
click at [326, 225] on div "[PERSON_NAME] | LL" at bounding box center [297, 220] width 330 height 11
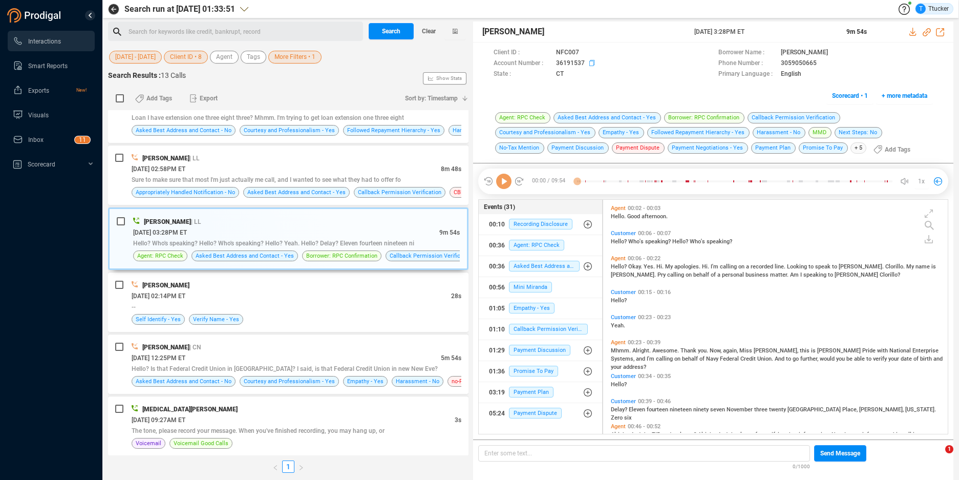
scroll to position [3, 6]
click at [592, 66] on icon at bounding box center [593, 64] width 8 height 8
click at [310, 58] on span "More Filters • 1" at bounding box center [294, 57] width 41 height 13
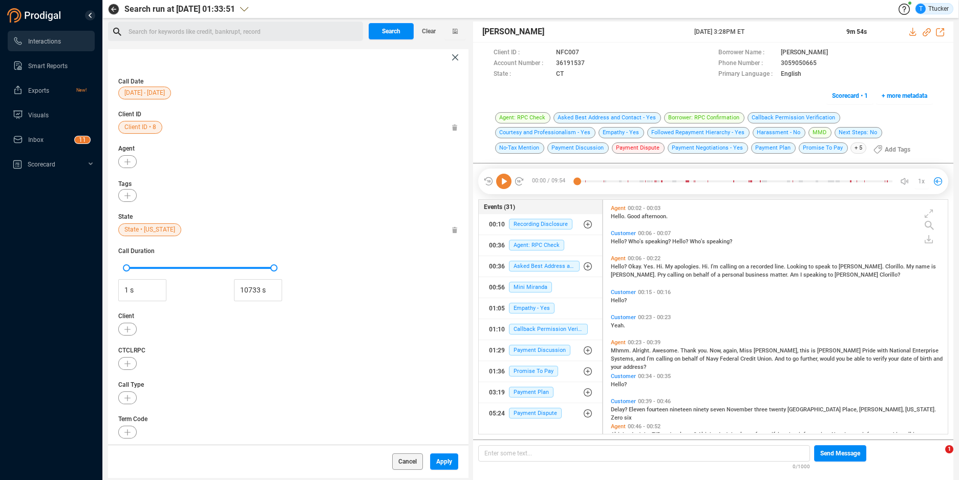
click at [137, 235] on span "State • [US_STATE]" at bounding box center [149, 229] width 51 height 13
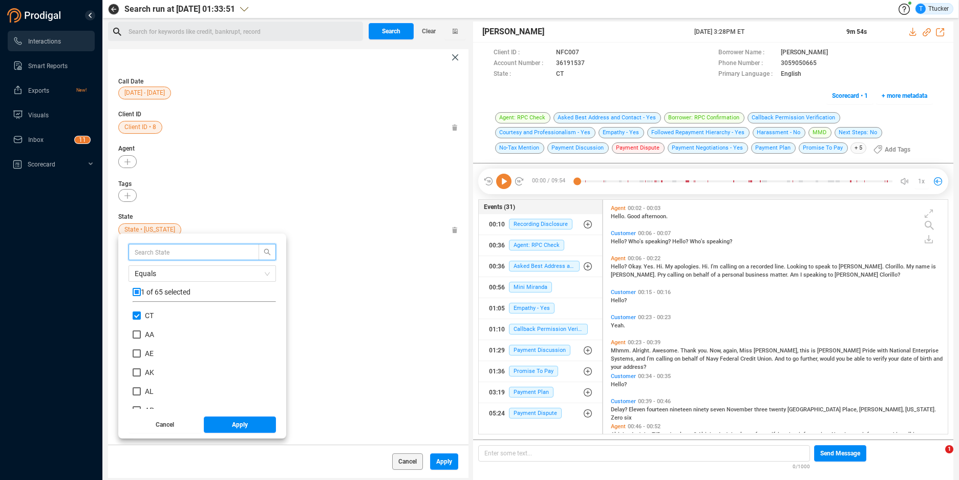
scroll to position [96, 138]
click at [135, 315] on input "CT" at bounding box center [137, 315] width 8 height 8
checkbox input "false"
click at [136, 389] on input "DC" at bounding box center [137, 389] width 8 height 8
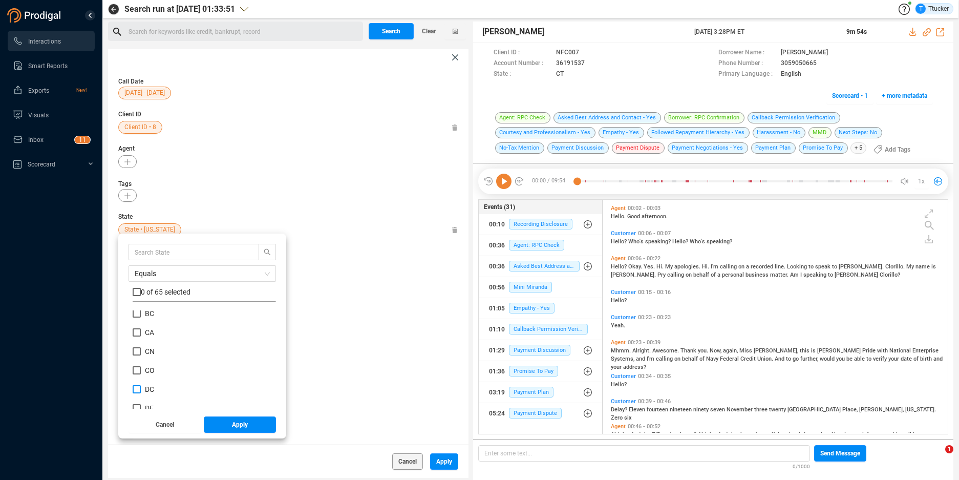
checkbox input "true"
click at [214, 419] on button "Apply" at bounding box center [240, 424] width 73 height 16
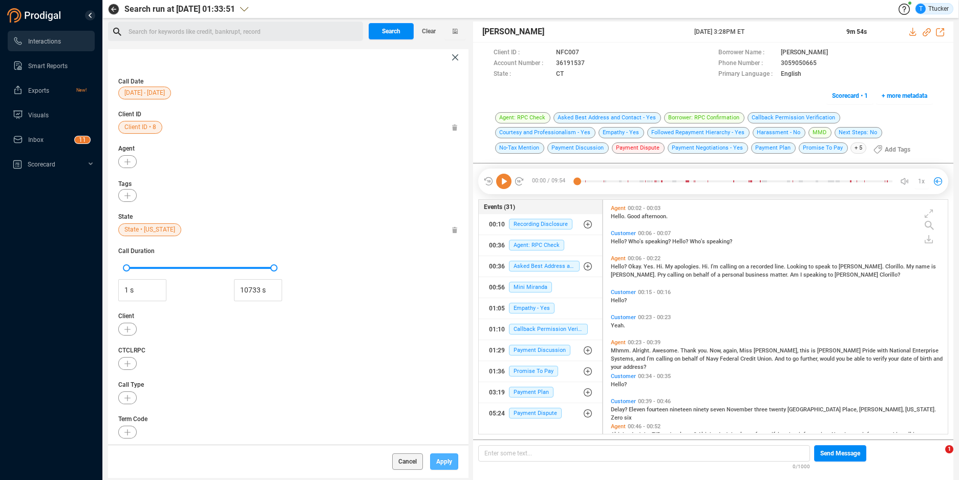
click at [443, 458] on span "Apply" at bounding box center [444, 461] width 16 height 16
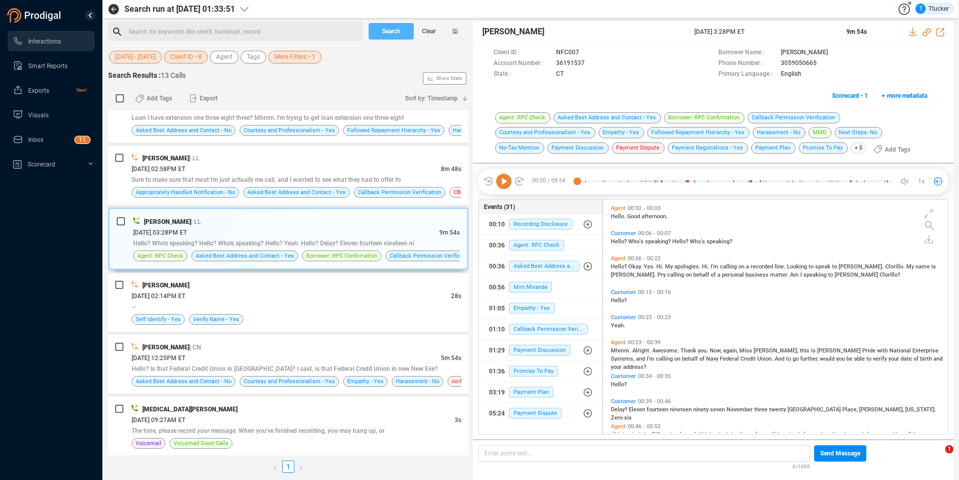
click at [380, 31] on button "Search" at bounding box center [391, 31] width 45 height 16
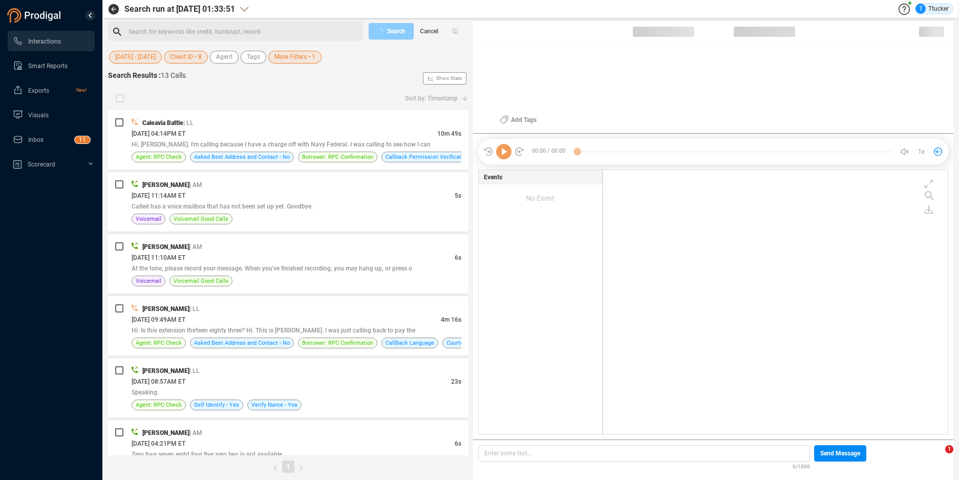
scroll to position [261, 339]
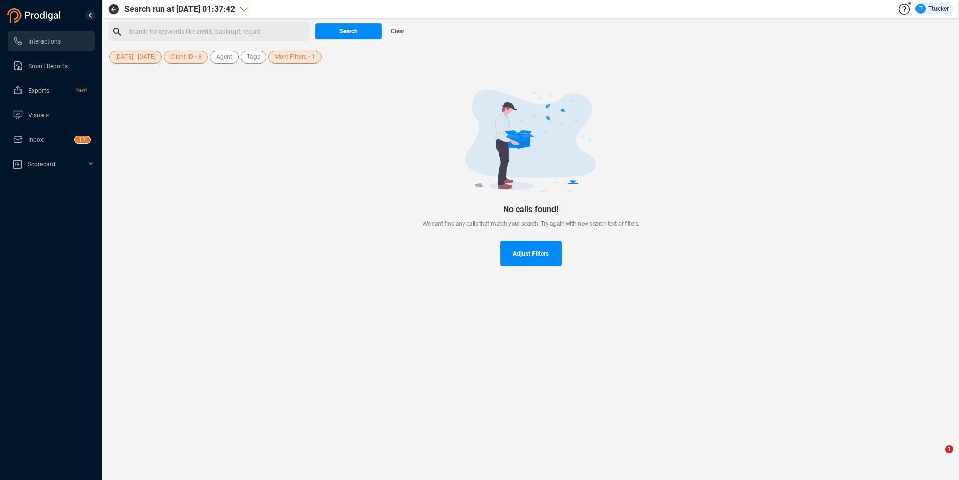
click at [315, 52] on span "More Filters • 1" at bounding box center [294, 57] width 41 height 13
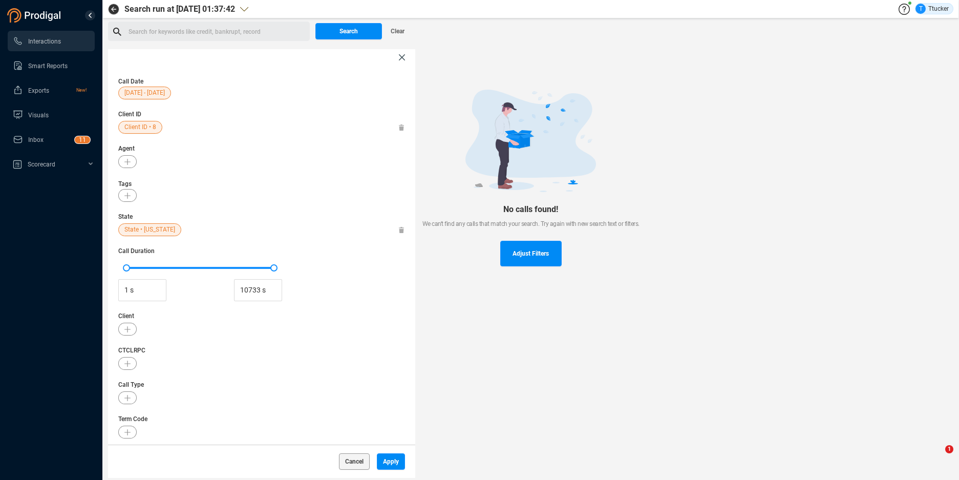
click at [141, 235] on span "State • [US_STATE]" at bounding box center [149, 229] width 51 height 13
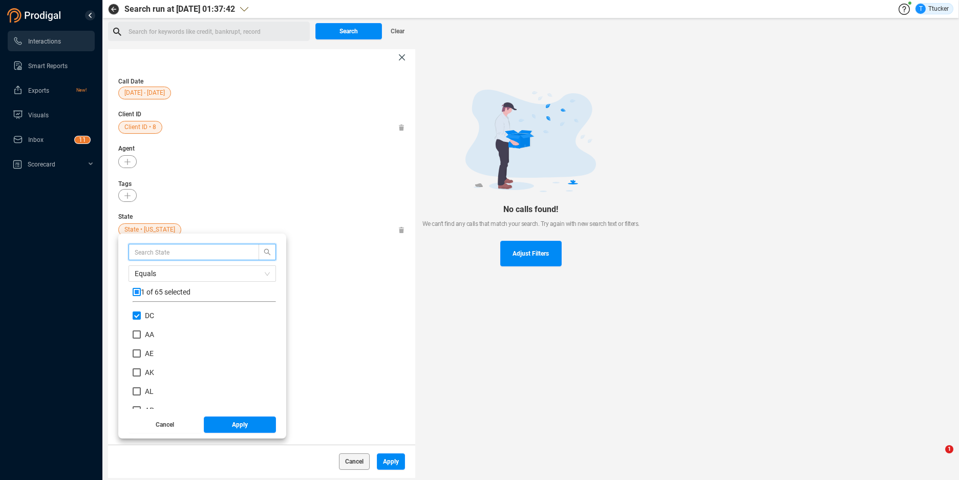
scroll to position [96, 138]
click at [134, 318] on input "DC" at bounding box center [137, 315] width 8 height 8
checkbox input "false"
click at [221, 349] on div "AE" at bounding box center [204, 357] width 143 height 19
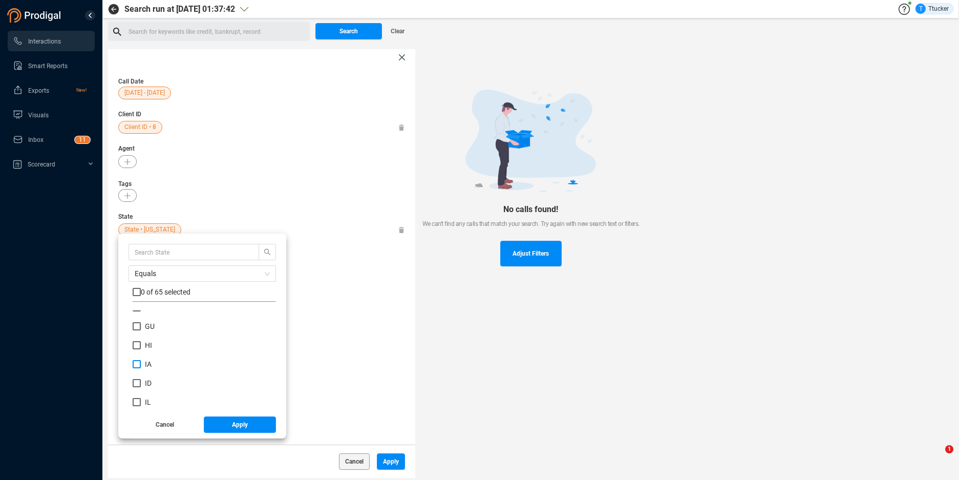
click at [139, 367] on input "IA" at bounding box center [137, 364] width 8 height 8
checkbox input "true"
click at [257, 422] on button "Apply" at bounding box center [240, 424] width 73 height 16
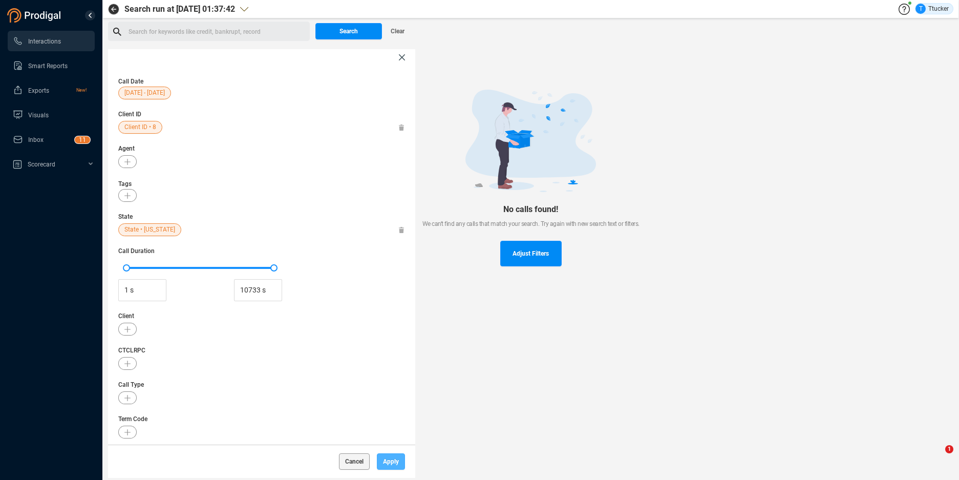
click at [393, 460] on span "Apply" at bounding box center [391, 461] width 16 height 16
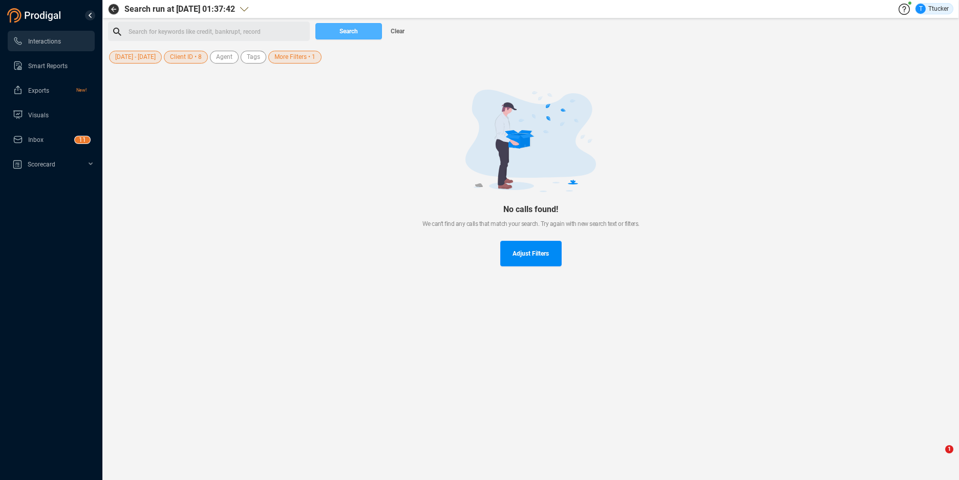
click at [359, 31] on button "Search" at bounding box center [348, 31] width 67 height 16
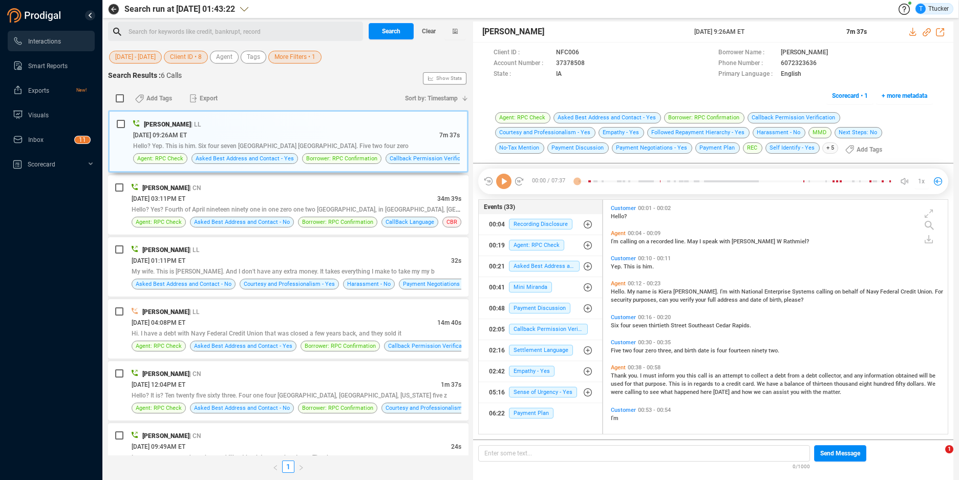
scroll to position [231, 339]
click at [595, 61] on icon at bounding box center [593, 64] width 8 height 8
click at [363, 250] on div "[PERSON_NAME] | LL" at bounding box center [297, 249] width 330 height 11
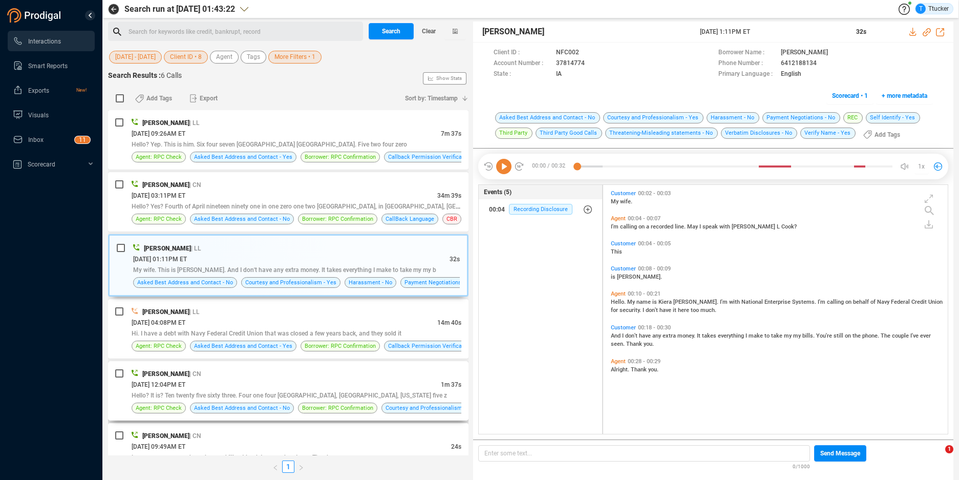
scroll to position [30, 0]
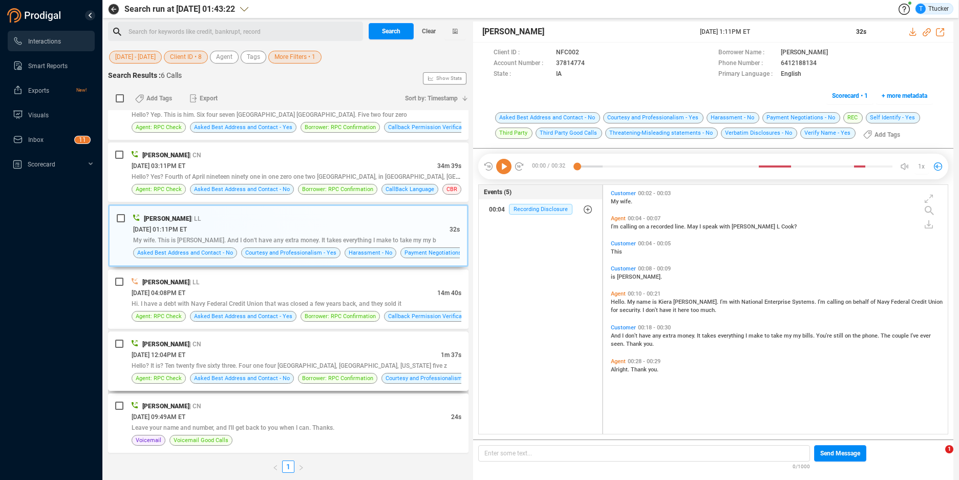
click at [383, 341] on div "[PERSON_NAME] | CN" at bounding box center [297, 344] width 330 height 11
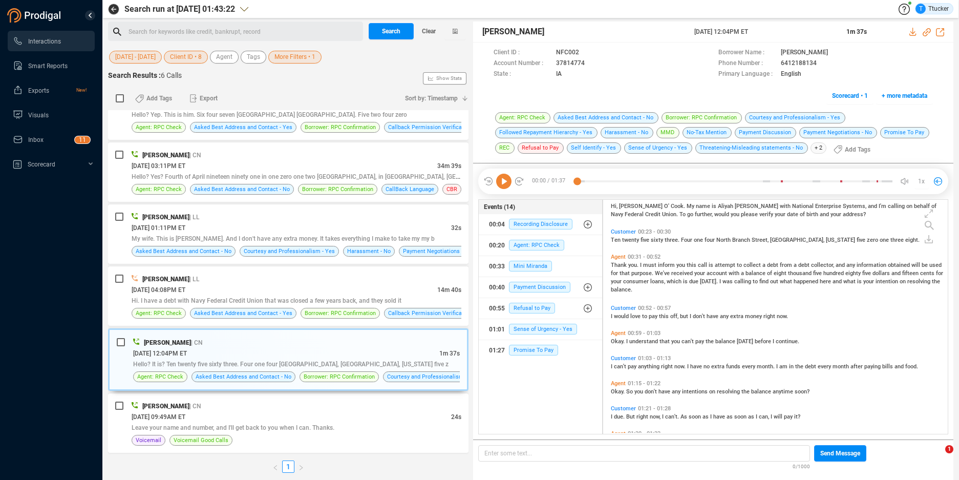
scroll to position [163, 0]
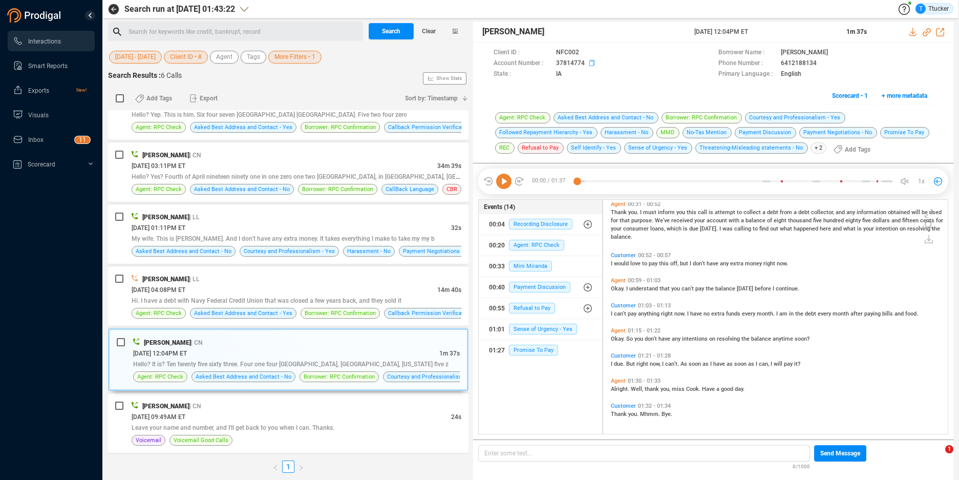
click at [589, 62] on icon at bounding box center [593, 64] width 8 height 8
click at [591, 64] on icon at bounding box center [593, 64] width 8 height 8
click at [283, 53] on span "More Filters • 1" at bounding box center [294, 57] width 41 height 13
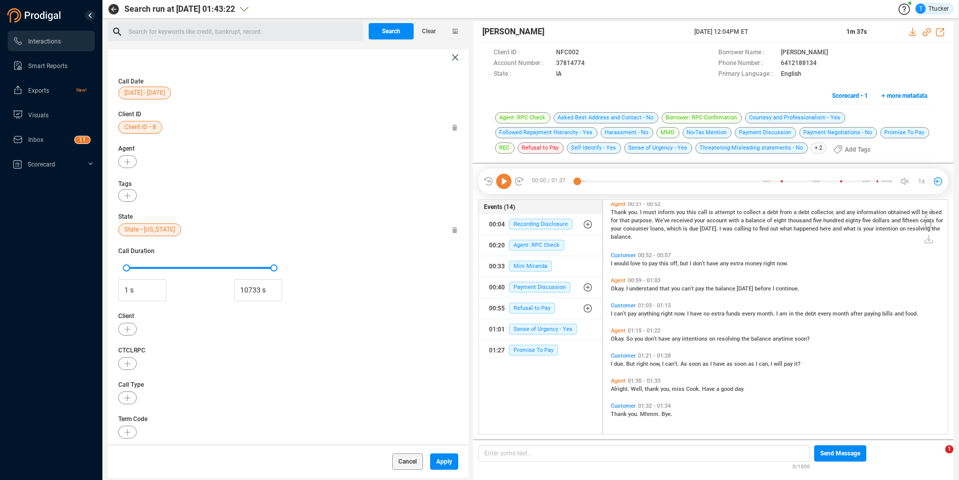
click at [143, 231] on span "State • [US_STATE]" at bounding box center [149, 229] width 51 height 13
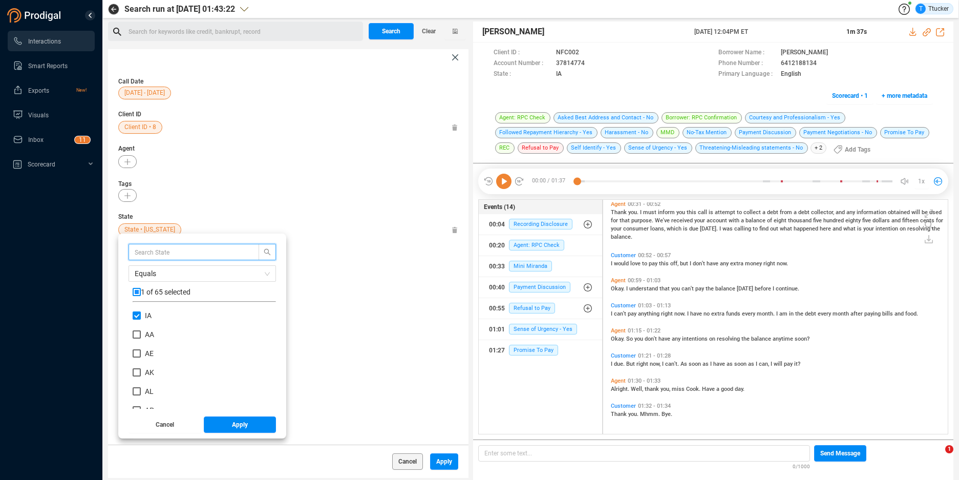
scroll to position [96, 138]
click at [142, 315] on span "IA" at bounding box center [148, 315] width 15 height 8
click at [141, 315] on input "IA" at bounding box center [137, 315] width 8 height 8
checkbox input "false"
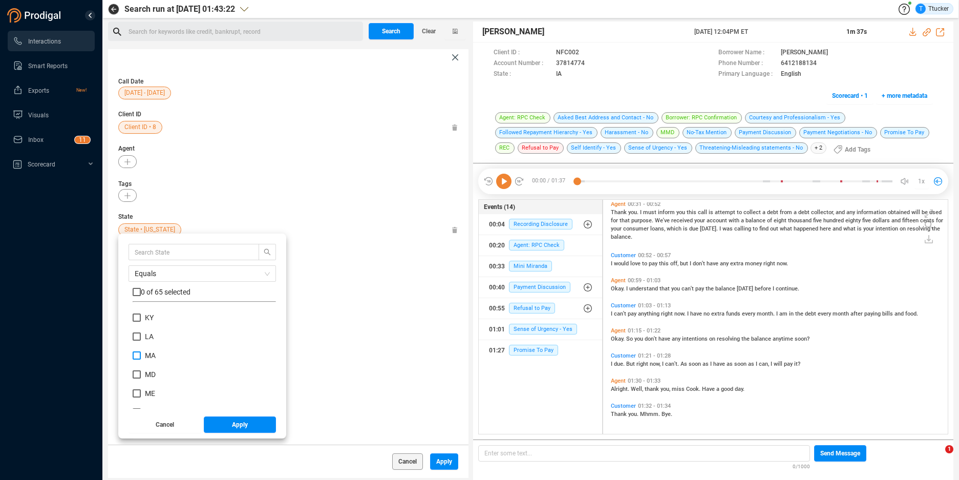
click at [151, 358] on span "MA" at bounding box center [150, 355] width 11 height 8
click at [141, 358] on input "MA" at bounding box center [137, 355] width 8 height 8
checkbox input "true"
click at [232, 426] on span "Apply" at bounding box center [240, 424] width 16 height 16
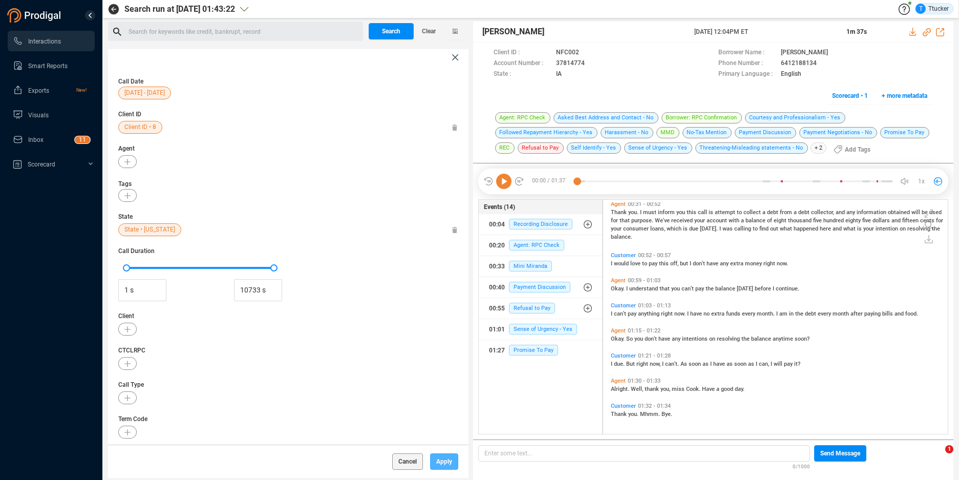
drag, startPoint x: 446, startPoint y: 461, endPoint x: 433, endPoint y: 315, distance: 147.1
click at [447, 461] on span "Apply" at bounding box center [444, 461] width 16 height 16
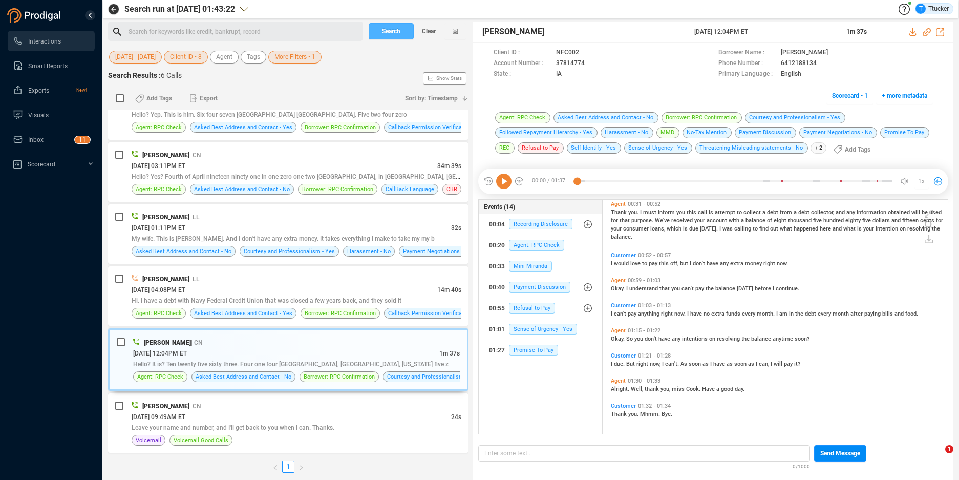
click at [404, 33] on button "Search" at bounding box center [391, 31] width 45 height 16
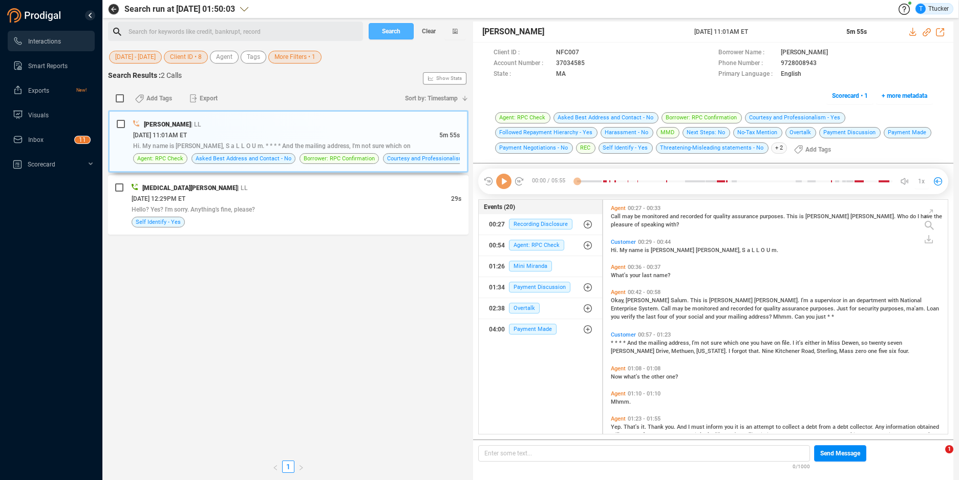
scroll to position [231, 339]
click at [321, 117] on div "[PERSON_NAME] | LL [DATE] 11:01AM ET 5m 55s Hi. My name is [PERSON_NAME], S a L…" at bounding box center [288, 141] width 361 height 62
click at [590, 62] on icon at bounding box center [593, 64] width 8 height 8
click at [378, 202] on div "[DATE] 12:29PM ET" at bounding box center [292, 198] width 320 height 11
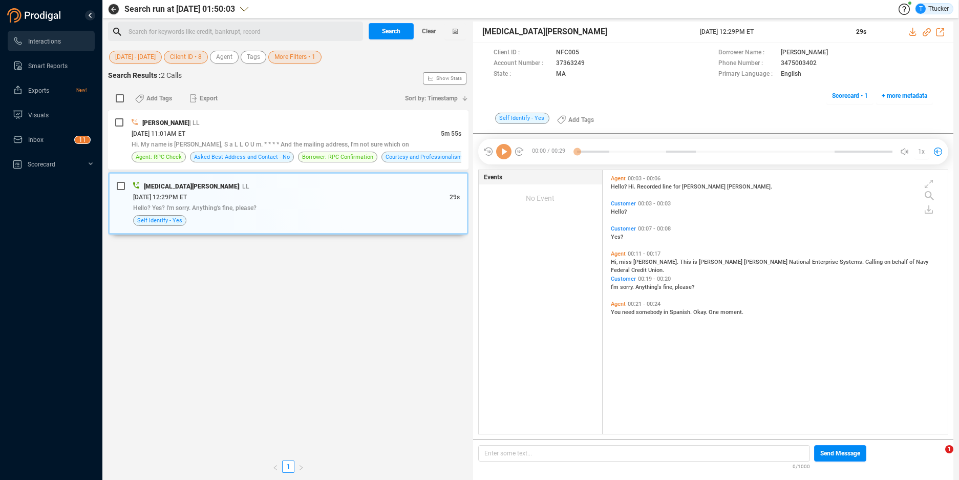
scroll to position [261, 339]
click at [589, 64] on icon at bounding box center [593, 64] width 8 height 8
click at [310, 56] on span "More Filters • 1" at bounding box center [294, 57] width 41 height 13
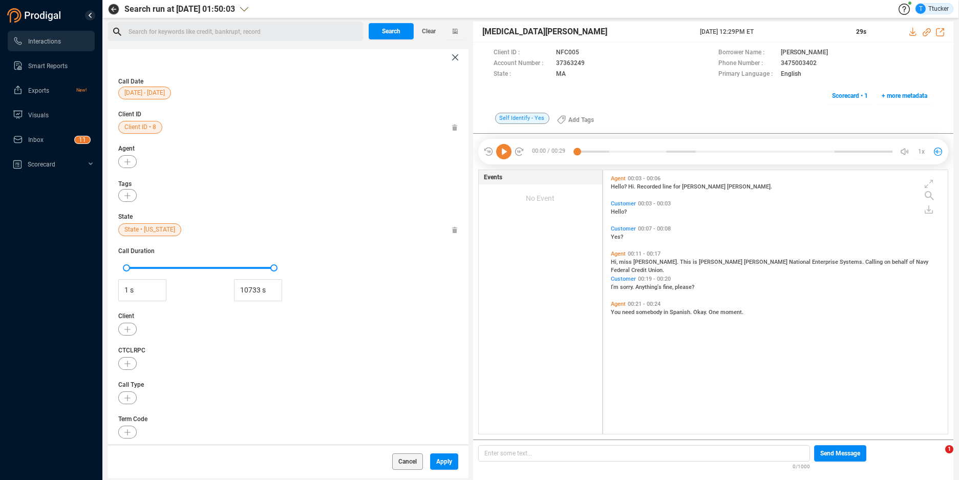
click at [136, 237] on div "Call Date [DATE] - [DATE] Client ID Client ID • 8 Agent Tags State State • [US_…" at bounding box center [288, 255] width 361 height 379
click at [142, 232] on span "State • [US_STATE]" at bounding box center [149, 229] width 51 height 13
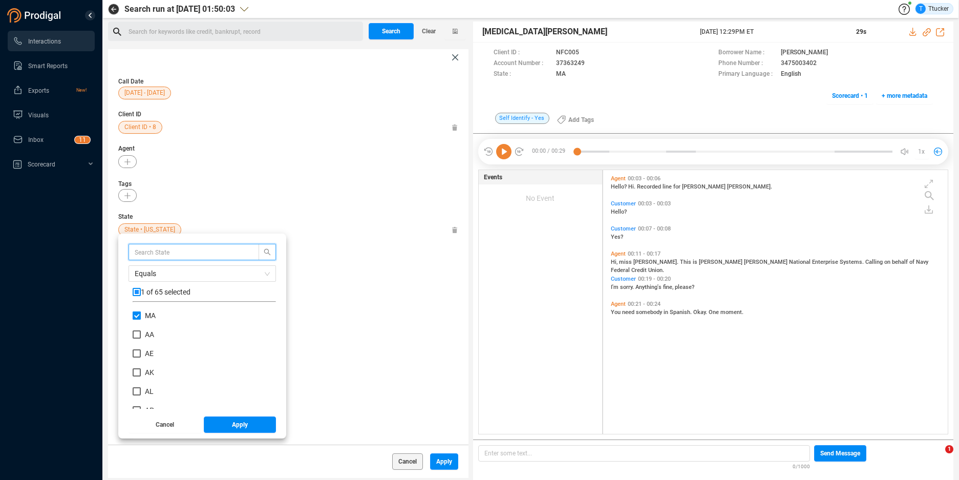
click at [148, 312] on span "MA" at bounding box center [150, 315] width 11 height 8
click at [141, 312] on input "MA" at bounding box center [137, 315] width 8 height 8
checkbox input "false"
click at [140, 377] on input "NY" at bounding box center [137, 378] width 8 height 8
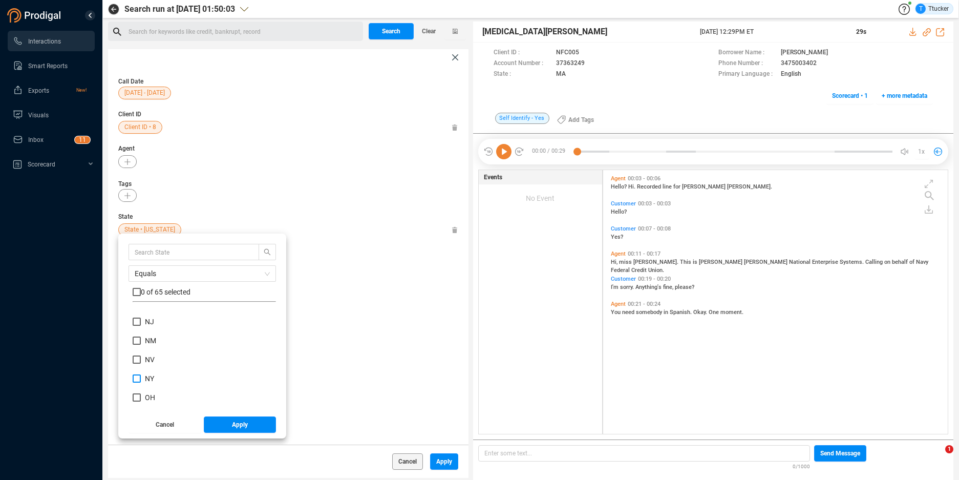
checkbox input "true"
click at [257, 422] on button "Apply" at bounding box center [240, 424] width 73 height 16
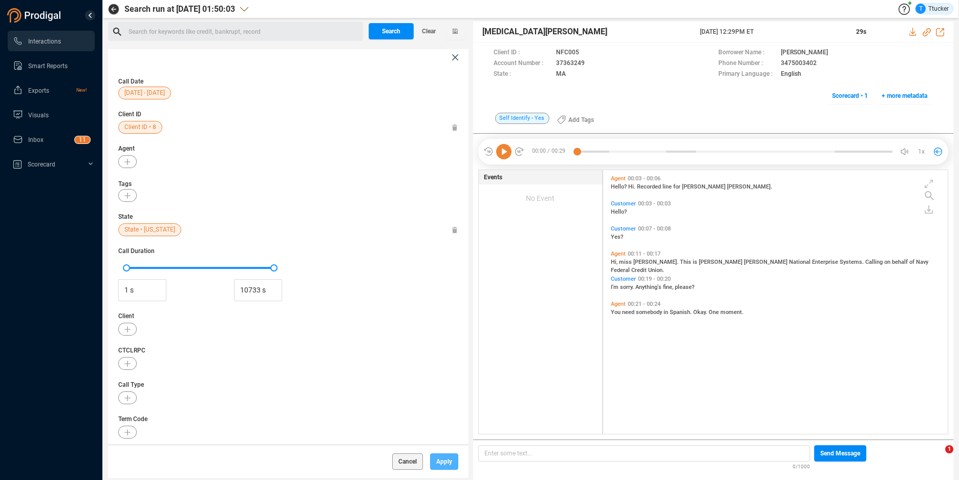
click at [446, 454] on span "Apply" at bounding box center [444, 461] width 16 height 16
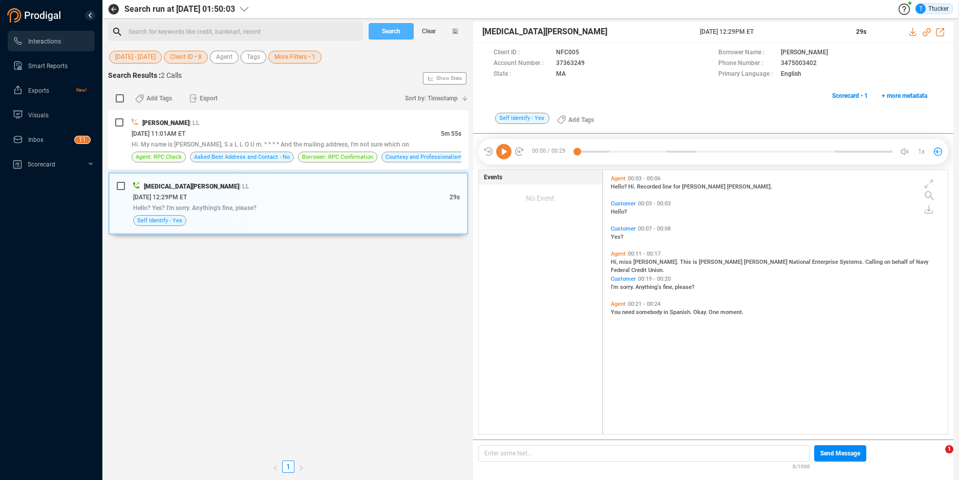
click at [380, 27] on button "Search" at bounding box center [391, 31] width 45 height 16
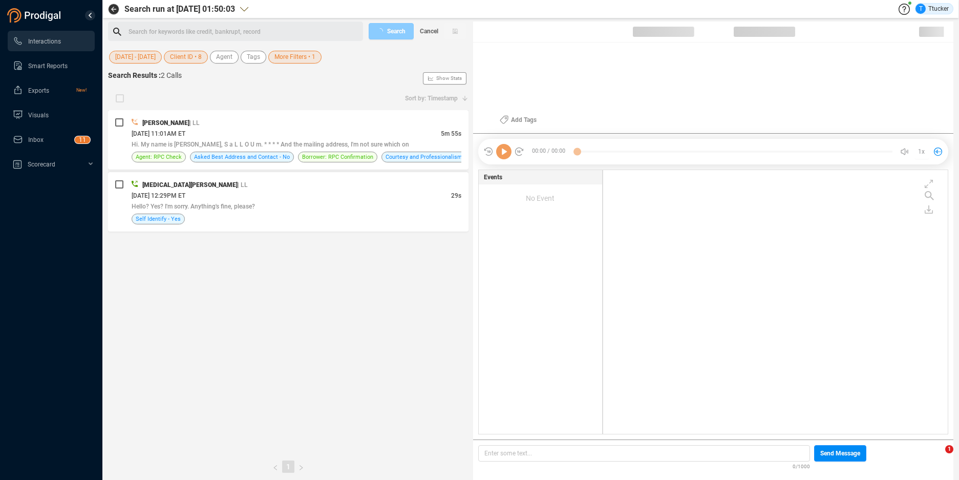
scroll to position [261, 339]
checkbox input "true"
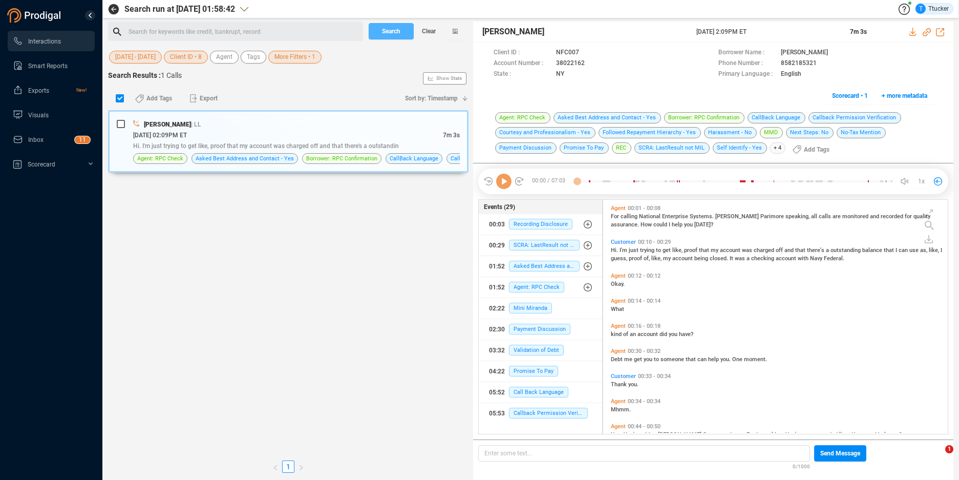
scroll to position [231, 339]
drag, startPoint x: 392, startPoint y: 120, endPoint x: 627, endPoint y: 61, distance: 242.8
click at [392, 120] on div "[PERSON_NAME] | LL" at bounding box center [296, 124] width 327 height 11
click at [593, 61] on icon at bounding box center [593, 64] width 8 height 8
click at [312, 53] on span "More Filters • 1" at bounding box center [294, 57] width 41 height 13
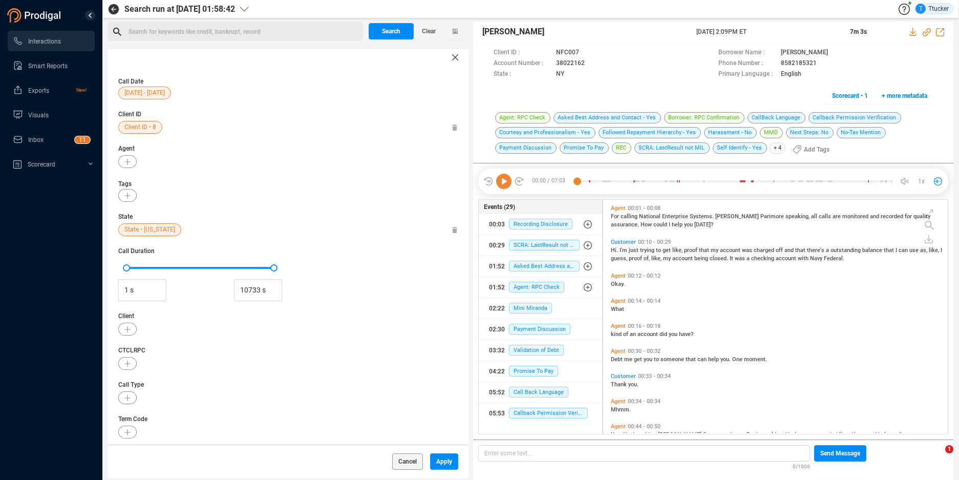
click at [141, 228] on span "State • [US_STATE]" at bounding box center [149, 229] width 51 height 13
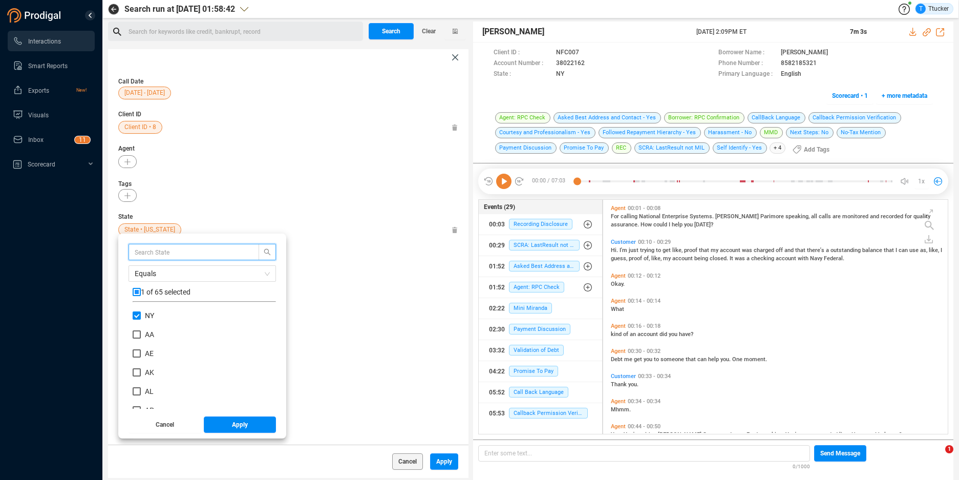
scroll to position [96, 138]
click at [134, 315] on input "NY" at bounding box center [137, 315] width 8 height 8
checkbox input "false"
click at [156, 372] on span "WA" at bounding box center [150, 370] width 11 height 8
click at [141, 372] on input "WA" at bounding box center [137, 370] width 8 height 8
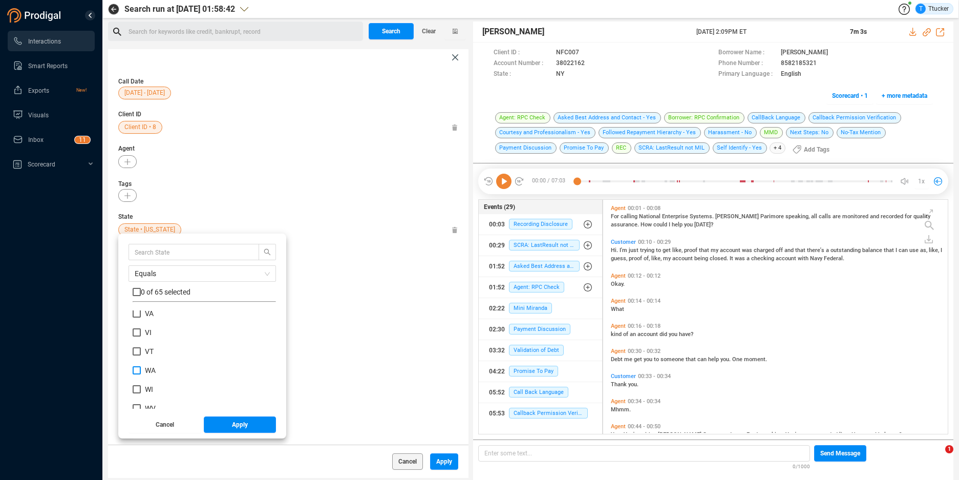
checkbox input "true"
click at [230, 427] on button "Apply" at bounding box center [240, 424] width 73 height 16
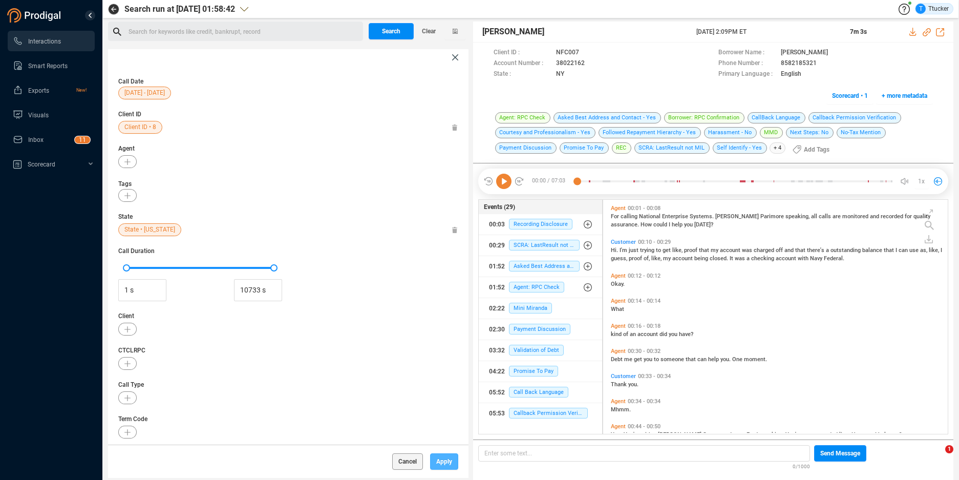
click at [435, 462] on button "Apply" at bounding box center [444, 461] width 28 height 16
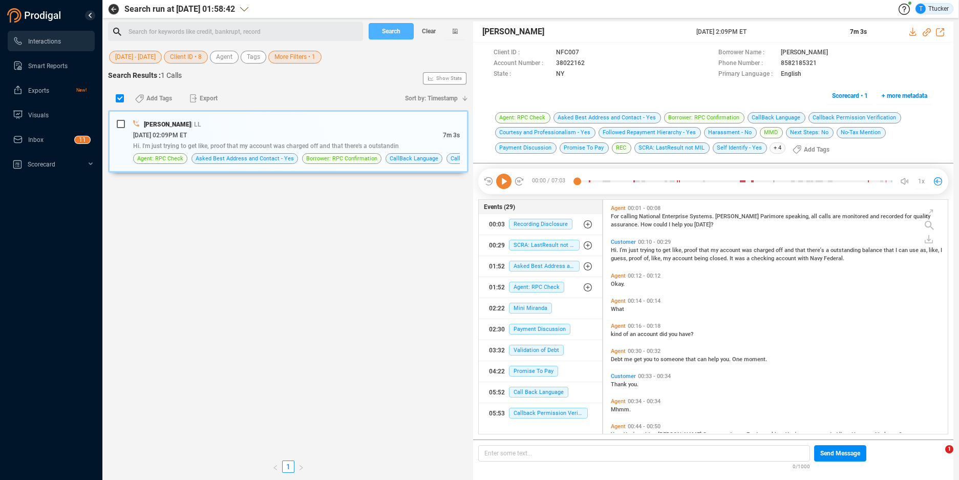
click at [395, 31] on span "Search" at bounding box center [391, 31] width 18 height 16
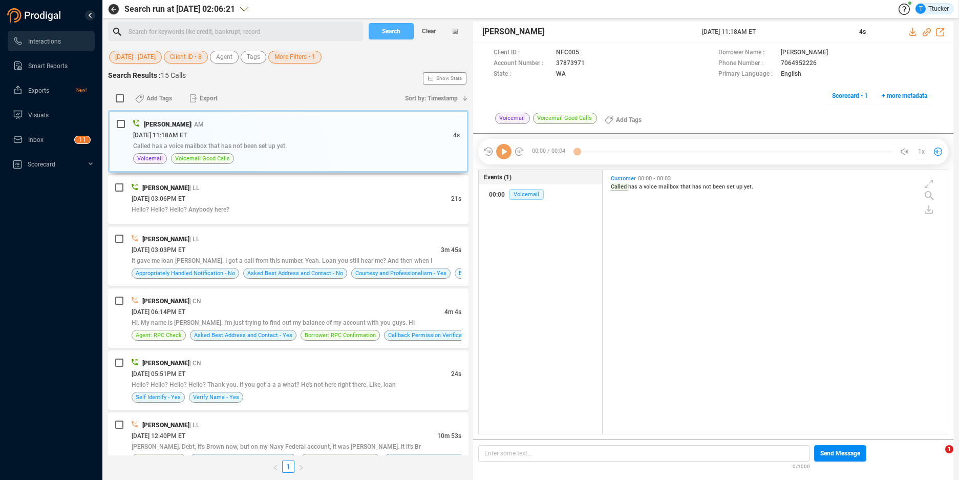
scroll to position [261, 339]
click at [364, 228] on div "[PERSON_NAME] | LL [DATE] 03:03PM ET 3m 45s It gave me loan [PERSON_NAME]. I go…" at bounding box center [288, 255] width 361 height 59
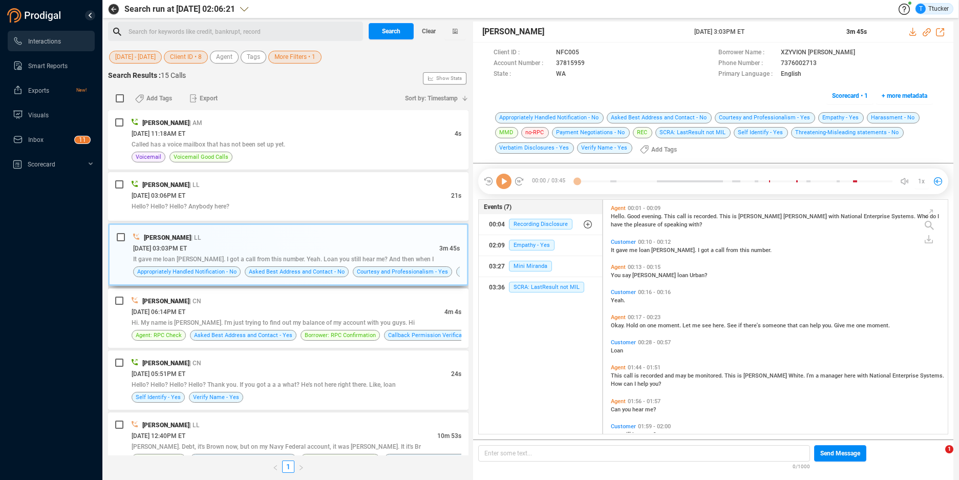
scroll to position [231, 339]
click at [848, 303] on div "Yeah." at bounding box center [778, 299] width 334 height 8
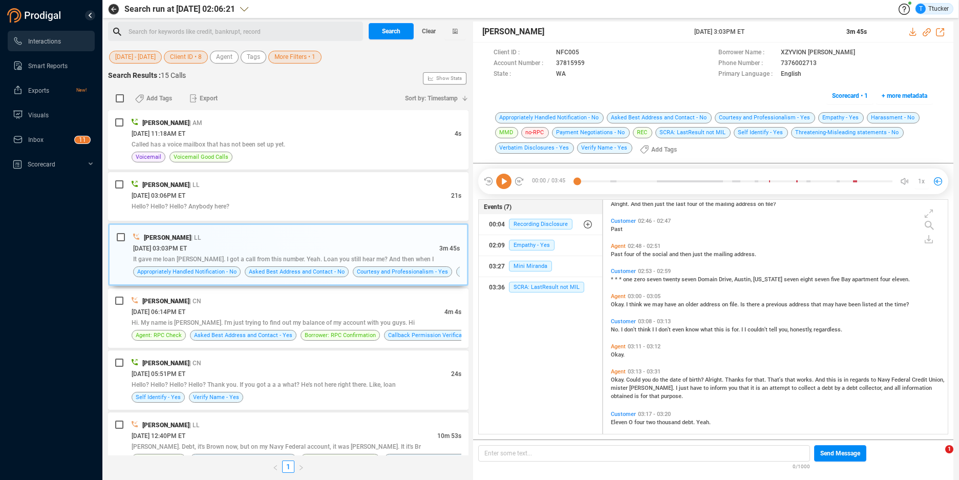
scroll to position [557, 0]
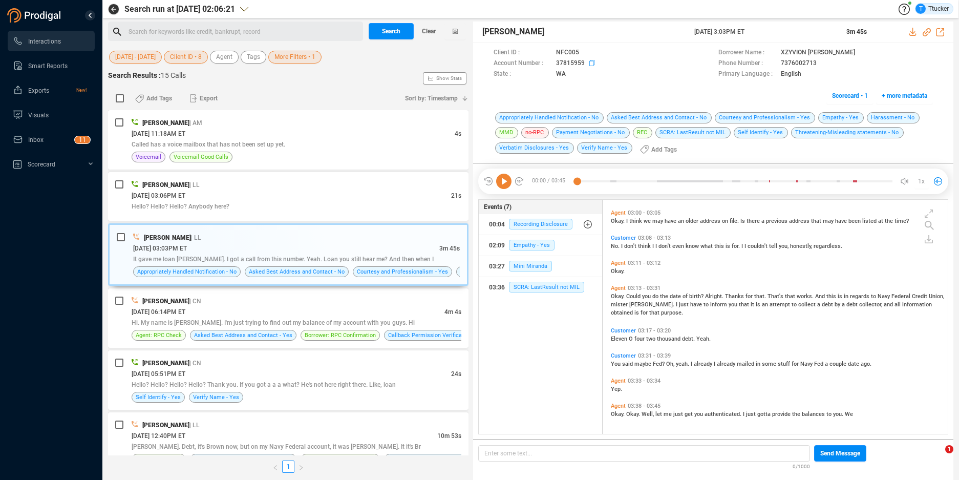
click at [593, 66] on icon at bounding box center [593, 64] width 8 height 8
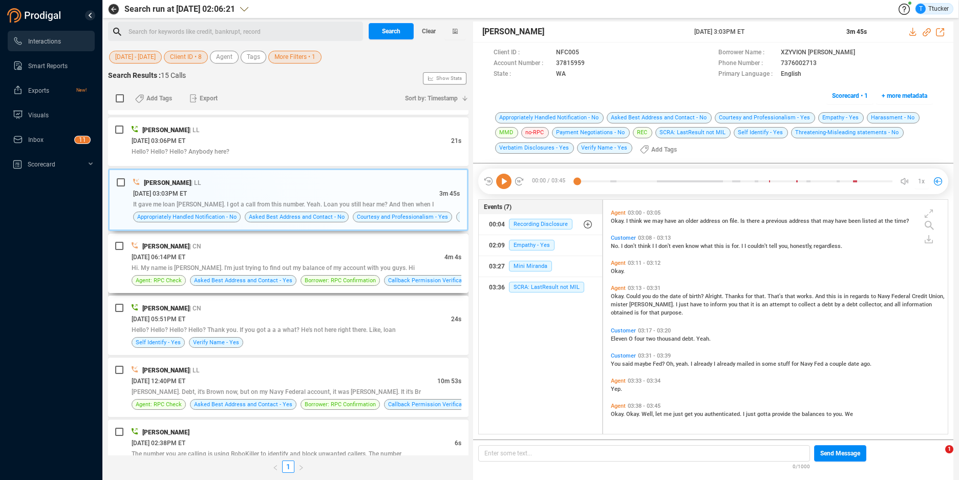
click at [308, 245] on div "[PERSON_NAME] | CN" at bounding box center [297, 246] width 330 height 11
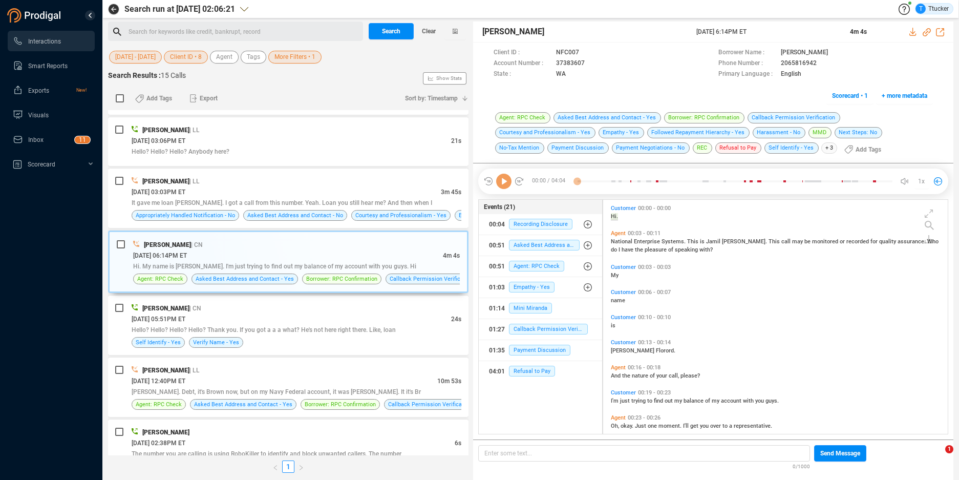
scroll to position [231, 339]
click at [587, 63] on span at bounding box center [647, 63] width 121 height 11
click at [589, 63] on icon at bounding box center [593, 64] width 8 height 8
click at [321, 63] on div "More Filters • 1" at bounding box center [294, 57] width 53 height 13
click at [319, 59] on button "More Filters • 1" at bounding box center [294, 57] width 53 height 13
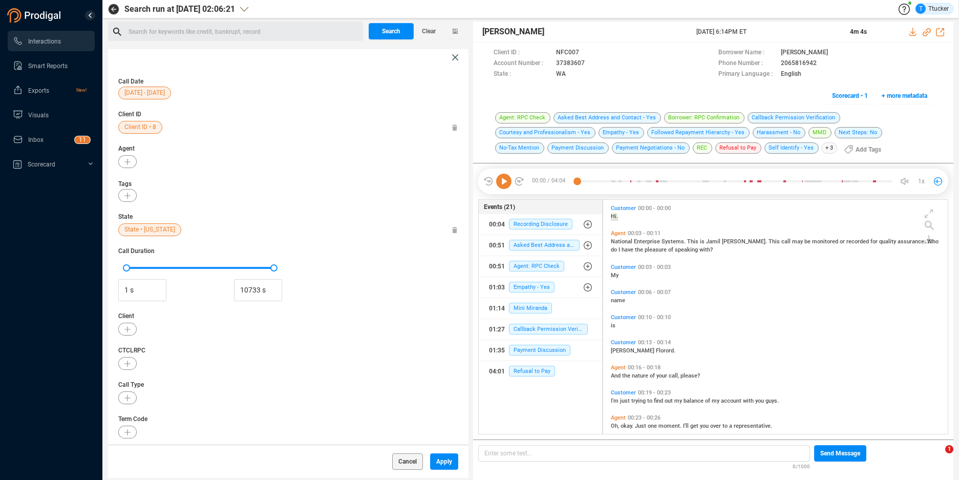
click at [138, 231] on span "State • [US_STATE]" at bounding box center [149, 229] width 51 height 13
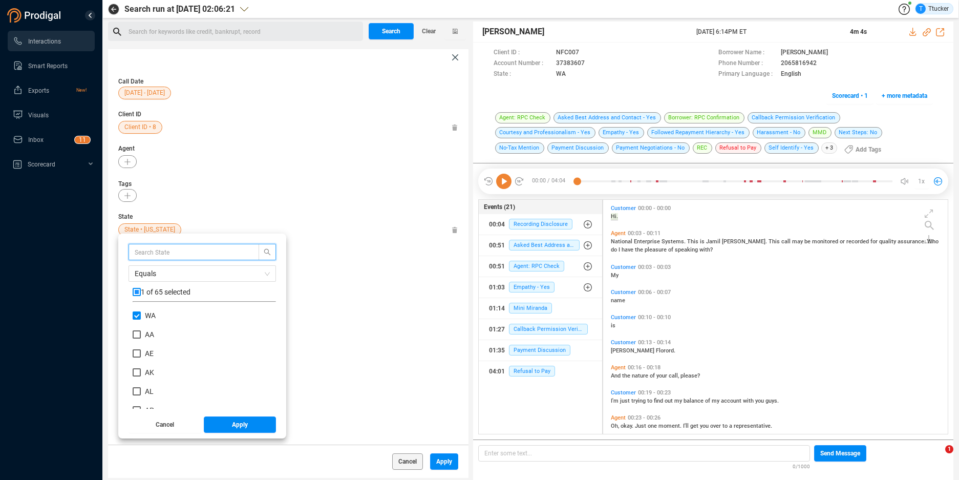
scroll to position [96, 138]
click at [146, 312] on span "WA" at bounding box center [150, 315] width 11 height 8
click at [141, 312] on input "WA" at bounding box center [137, 315] width 8 height 8
checkbox input "false"
drag, startPoint x: 231, startPoint y: 350, endPoint x: 239, endPoint y: 359, distance: 11.6
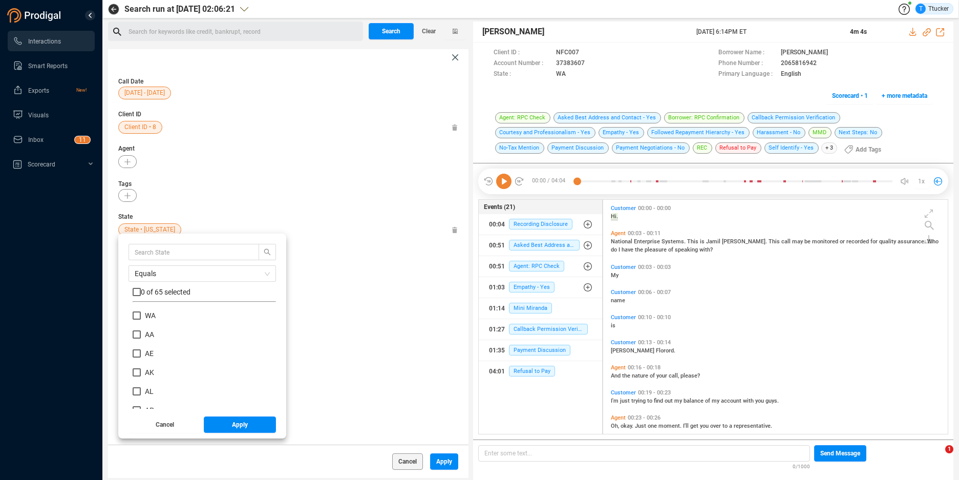
click at [238, 357] on div "AE" at bounding box center [204, 357] width 143 height 19
click at [136, 377] on input "WV" at bounding box center [137, 377] width 8 height 8
checkbox input "true"
click at [228, 422] on button "Apply" at bounding box center [240, 424] width 73 height 16
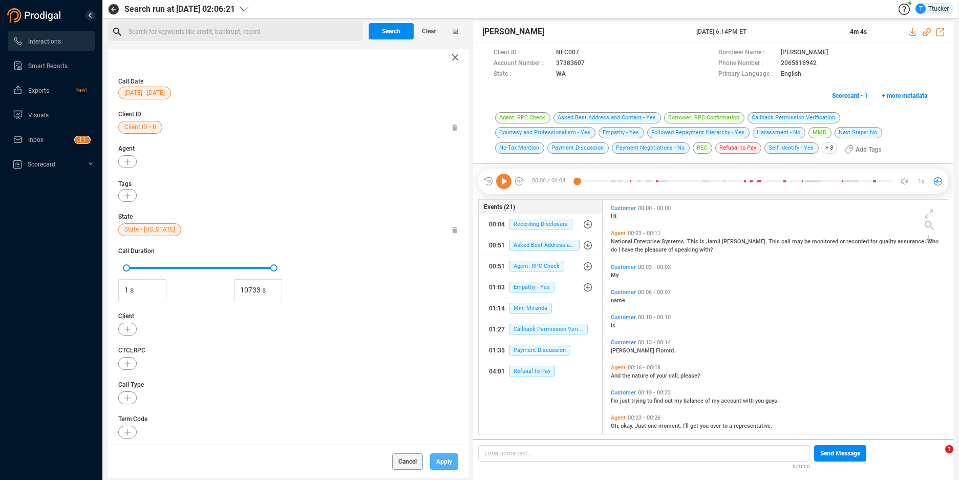
click at [439, 459] on span "Apply" at bounding box center [444, 461] width 16 height 16
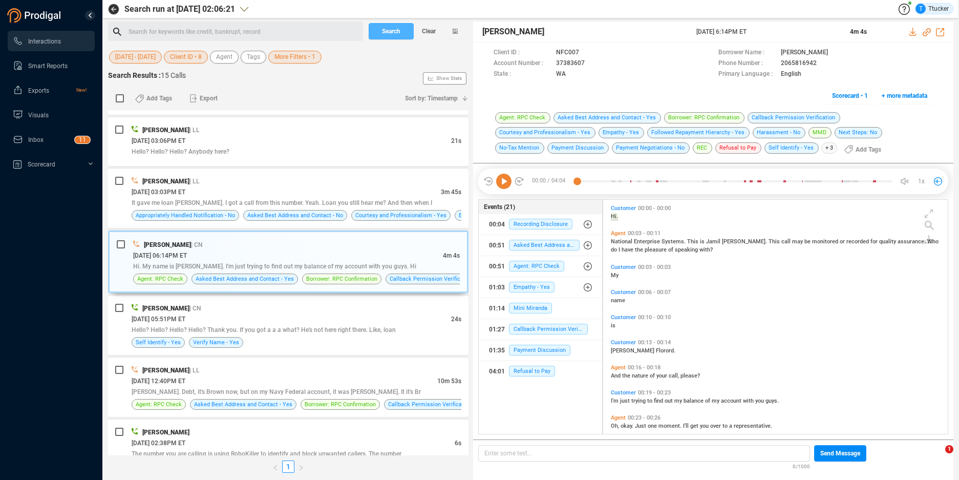
click at [382, 27] on span "Search" at bounding box center [391, 31] width 18 height 16
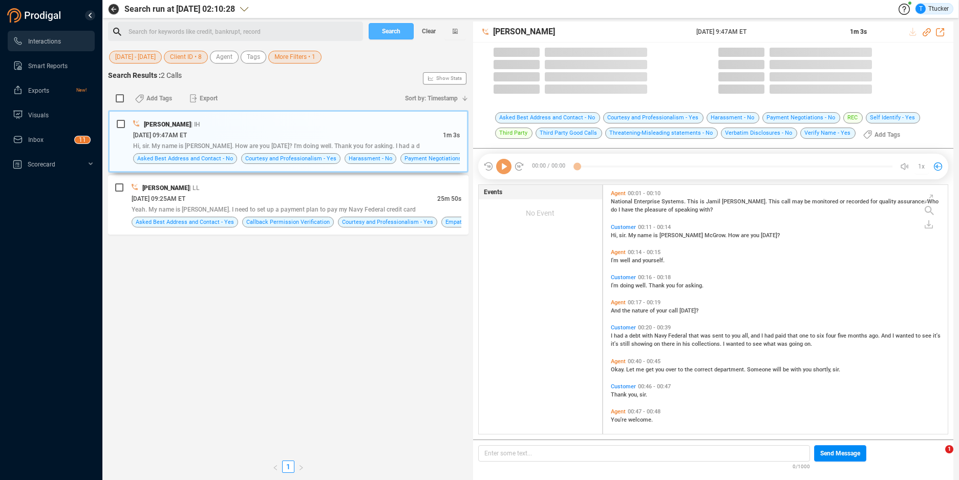
scroll to position [246, 339]
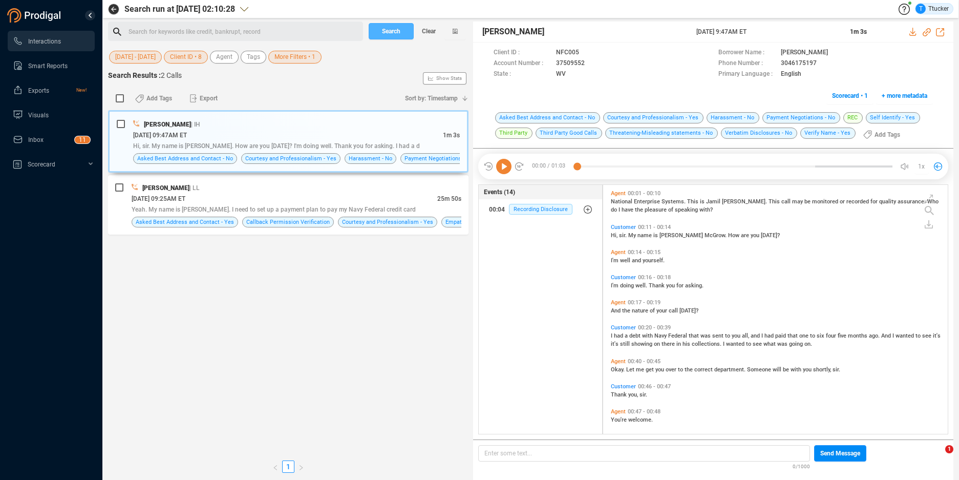
click at [384, 24] on span "Search" at bounding box center [391, 31] width 18 height 16
click at [591, 65] on icon at bounding box center [593, 64] width 8 height 8
click at [441, 191] on div "[PERSON_NAME] | LL" at bounding box center [297, 187] width 330 height 11
click at [445, 186] on div "[PERSON_NAME] | LL" at bounding box center [297, 187] width 330 height 11
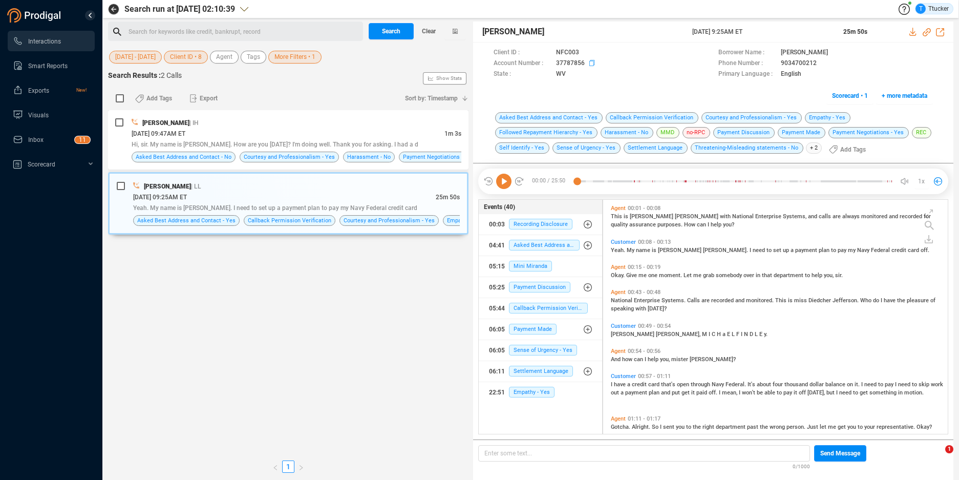
scroll to position [231, 339]
click at [589, 60] on icon at bounding box center [593, 64] width 8 height 8
click at [292, 62] on span "More Filters • 1" at bounding box center [294, 57] width 41 height 13
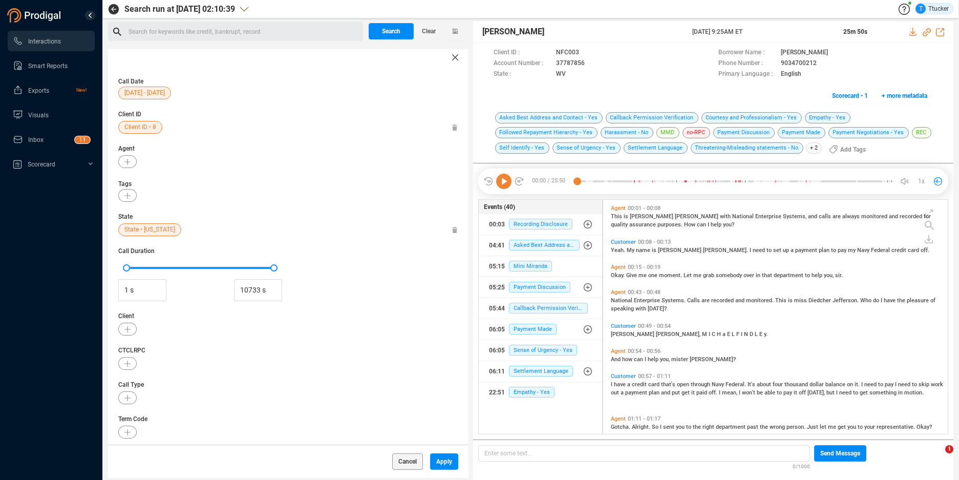
click at [452, 228] on icon at bounding box center [454, 230] width 5 height 7
drag, startPoint x: 437, startPoint y: 459, endPoint x: 415, endPoint y: 409, distance: 55.0
click at [437, 459] on span "Apply" at bounding box center [444, 461] width 16 height 16
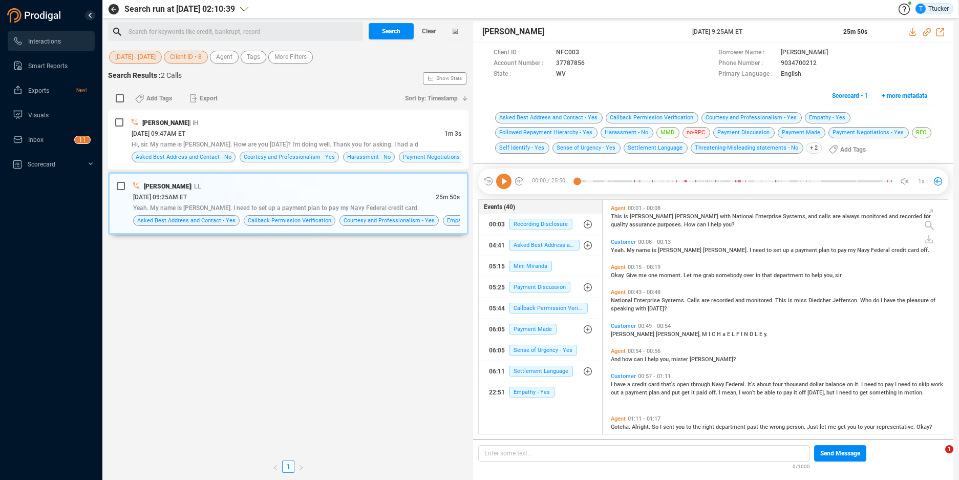
click at [129, 59] on span "[DATE] - [DATE]" at bounding box center [135, 57] width 40 height 13
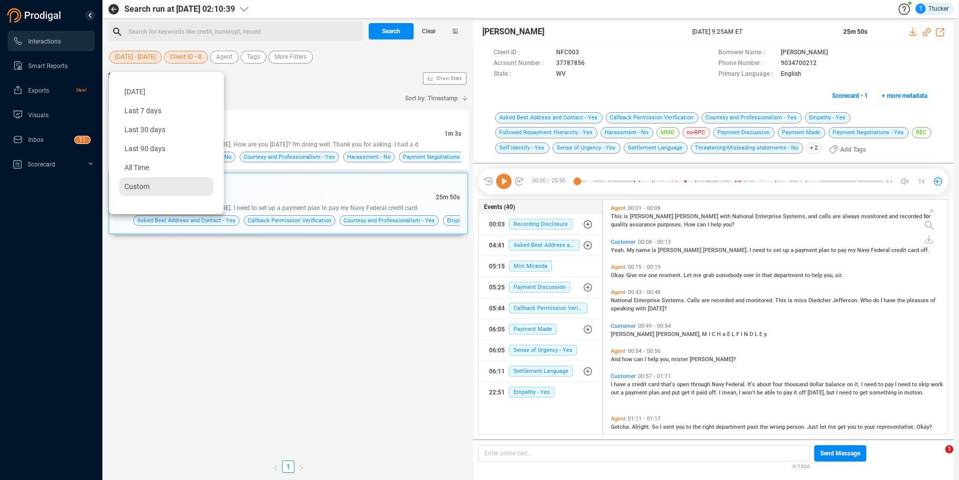
click at [150, 196] on div "Custom" at bounding box center [166, 186] width 94 height 19
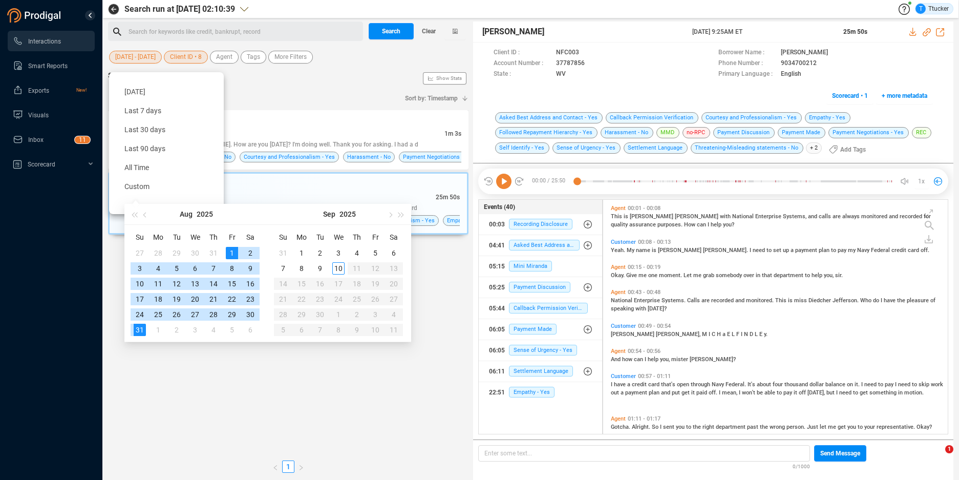
type input "[DATE]"
click at [233, 250] on div "1" at bounding box center [232, 253] width 12 height 12
type input "[DATE]"
click at [250, 269] on div "9" at bounding box center [250, 268] width 12 height 12
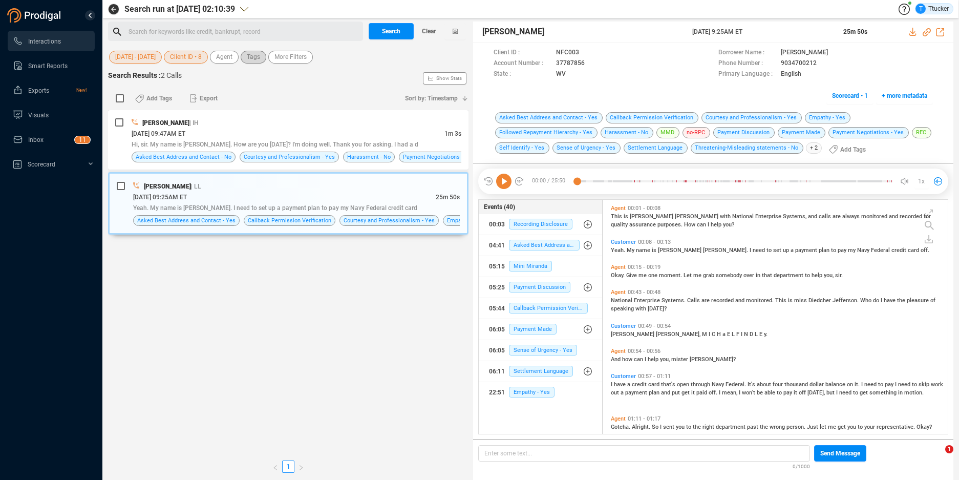
click at [256, 56] on span "Tags" at bounding box center [253, 57] width 13 height 13
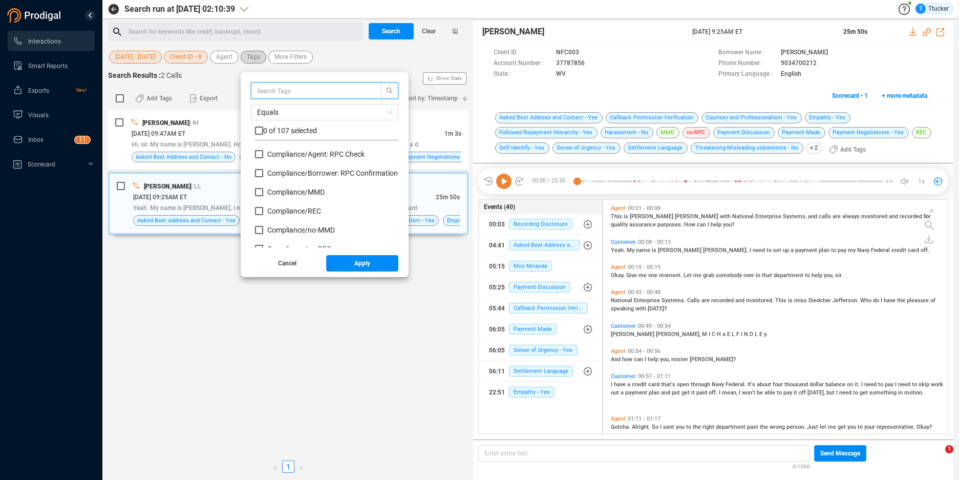
scroll to position [96, 138]
click at [300, 169] on span "Compliance/ Borrower: RPC Confirmation" at bounding box center [332, 173] width 131 height 8
click at [263, 169] on input "Compliance/ Borrower: RPC Confirmation" at bounding box center [259, 173] width 8 height 8
checkbox input "true"
click at [360, 266] on span "Apply" at bounding box center [362, 263] width 16 height 16
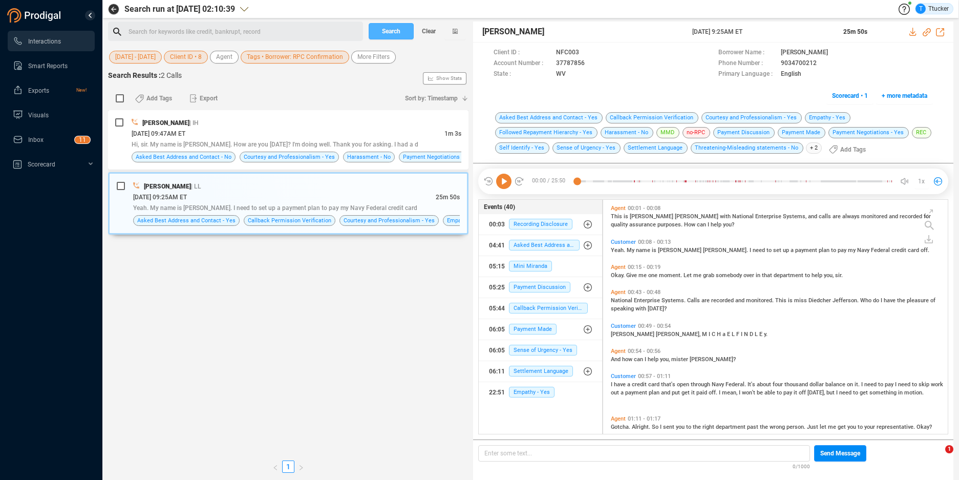
click at [395, 32] on span "Search" at bounding box center [391, 31] width 18 height 16
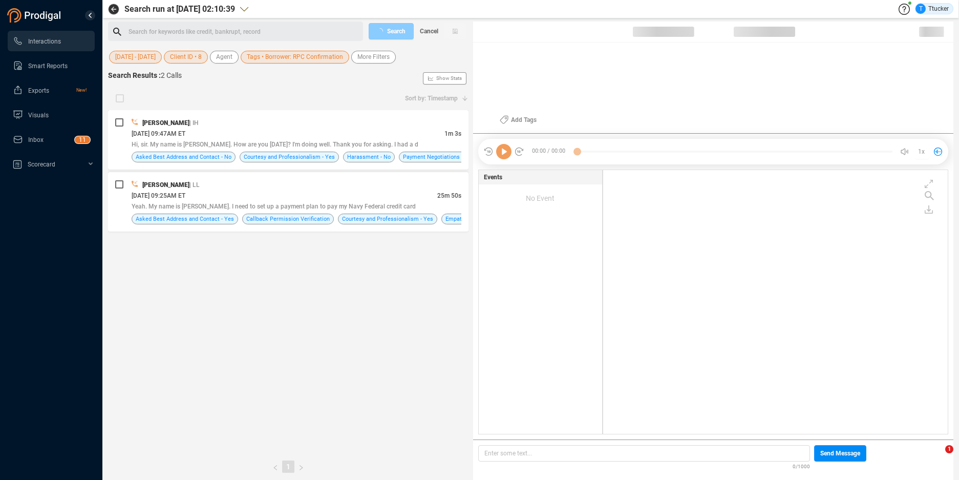
scroll to position [261, 339]
